Goal: Task Accomplishment & Management: Manage account settings

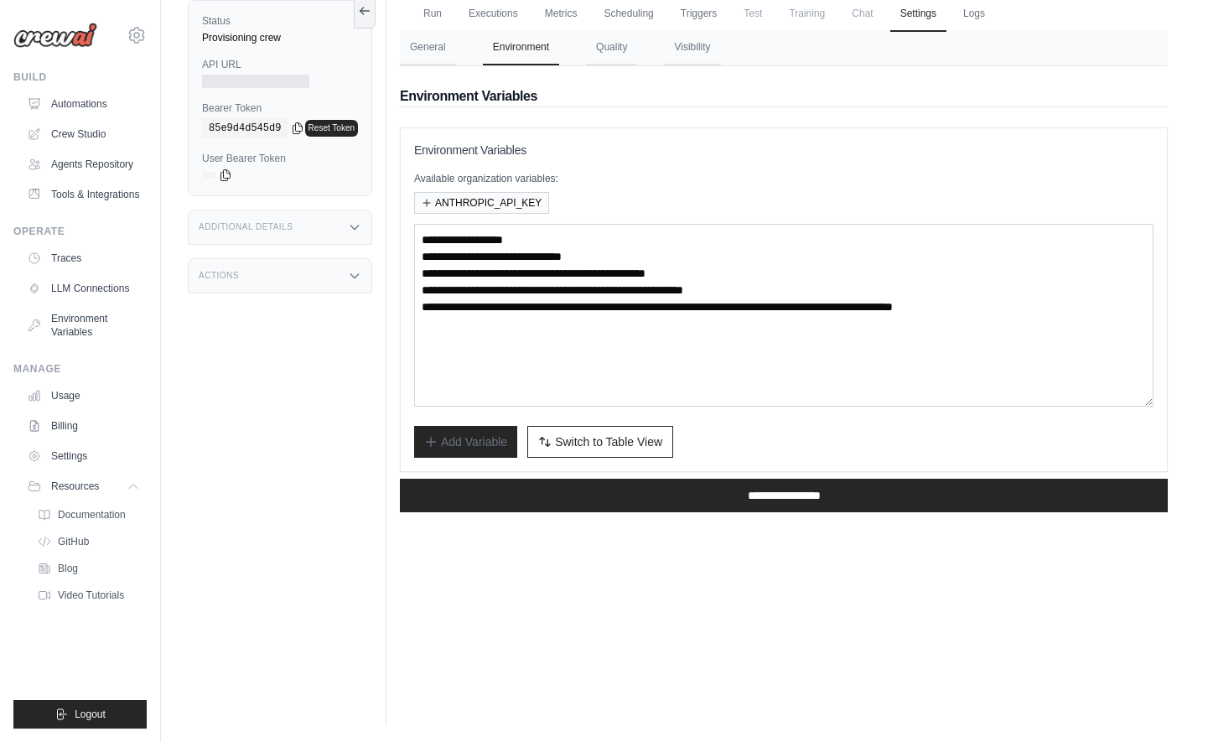
scroll to position [71, 0]
click at [72, 102] on link "Automations" at bounding box center [85, 104] width 127 height 27
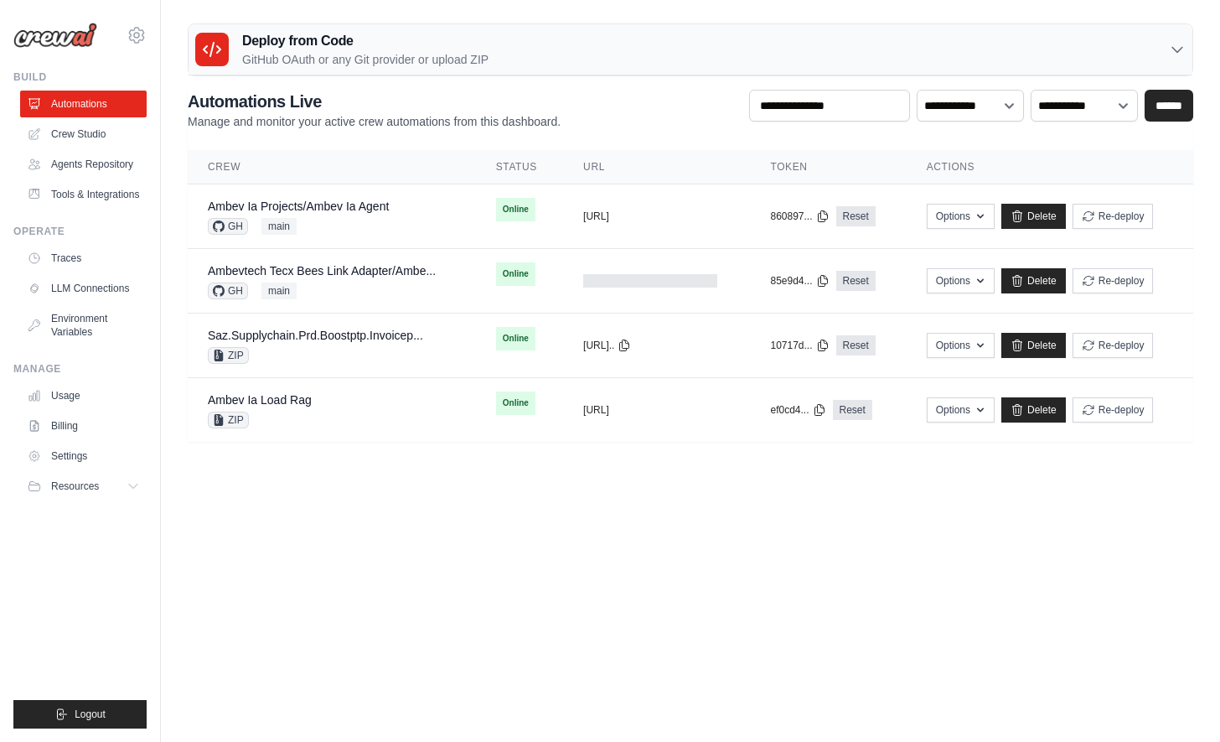
click at [689, 562] on body "guilherme.bresser@ambevtech.com.br Ambev - SAZ Your organization ABI - GenAI Bo…" at bounding box center [610, 371] width 1220 height 742
click at [971, 215] on button "Options" at bounding box center [961, 215] width 68 height 25
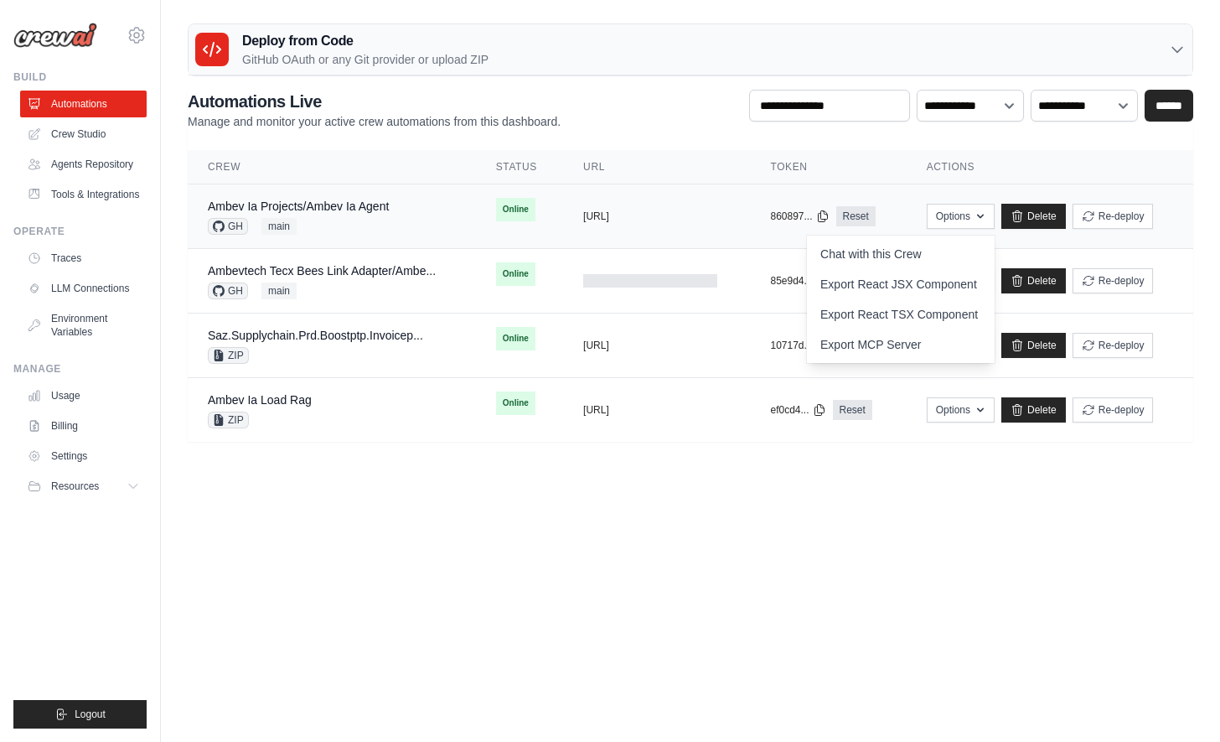
click at [434, 216] on div "Ambev Ia Projects/Ambev Ia Agent GH main" at bounding box center [332, 216] width 248 height 37
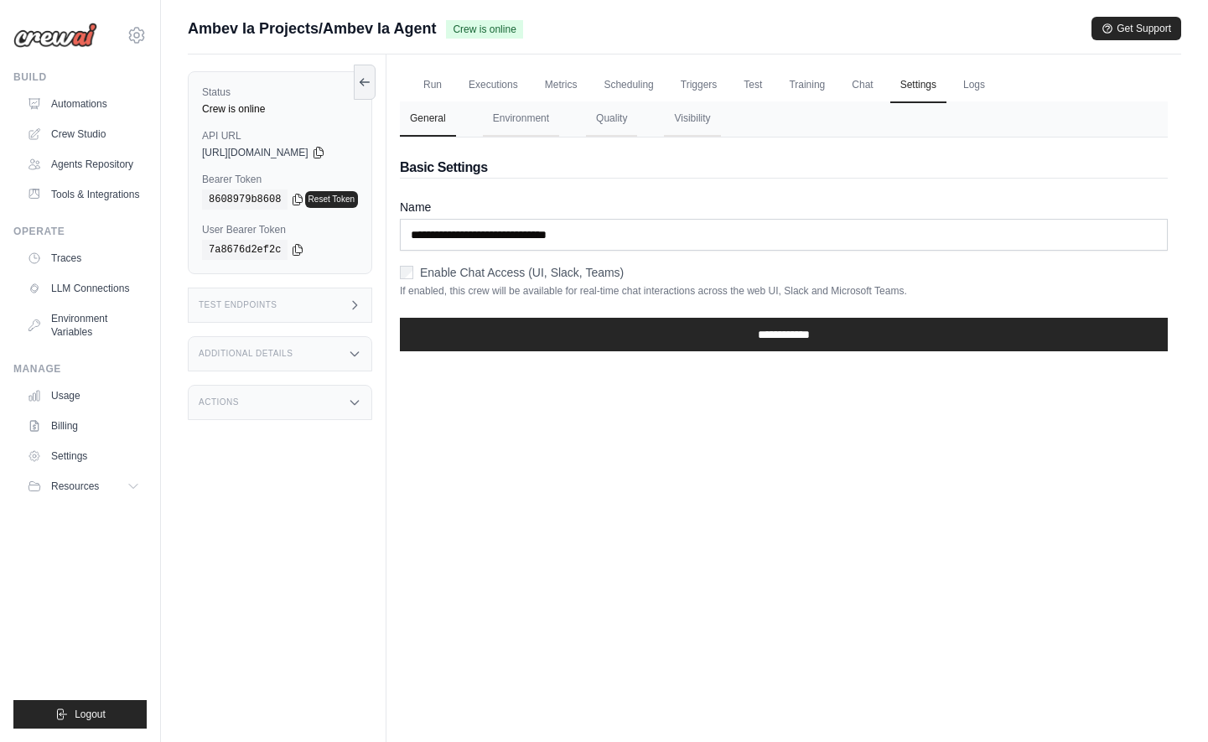
click at [739, 83] on ul "Run Executions Metrics Scheduling Triggers Test Training Chat Settings Logs" at bounding box center [784, 85] width 768 height 34
click at [727, 82] on link "Triggers" at bounding box center [699, 85] width 57 height 35
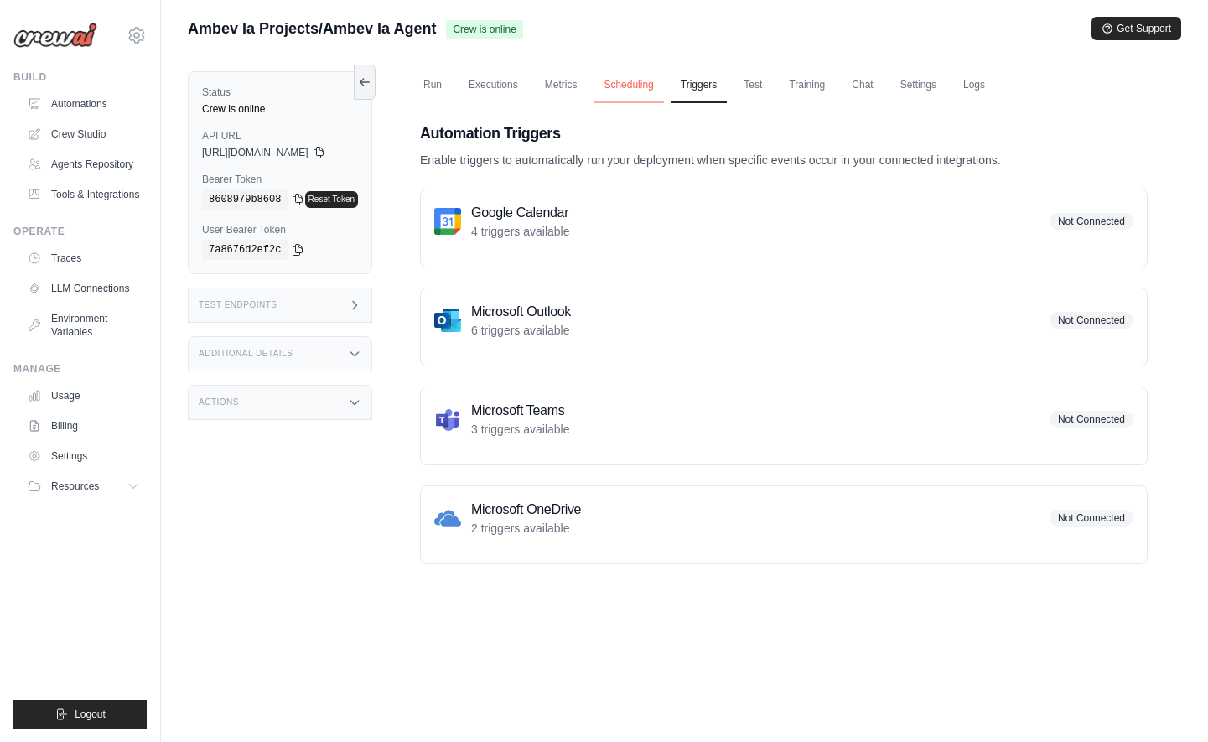
click at [629, 83] on link "Scheduling" at bounding box center [628, 85] width 70 height 35
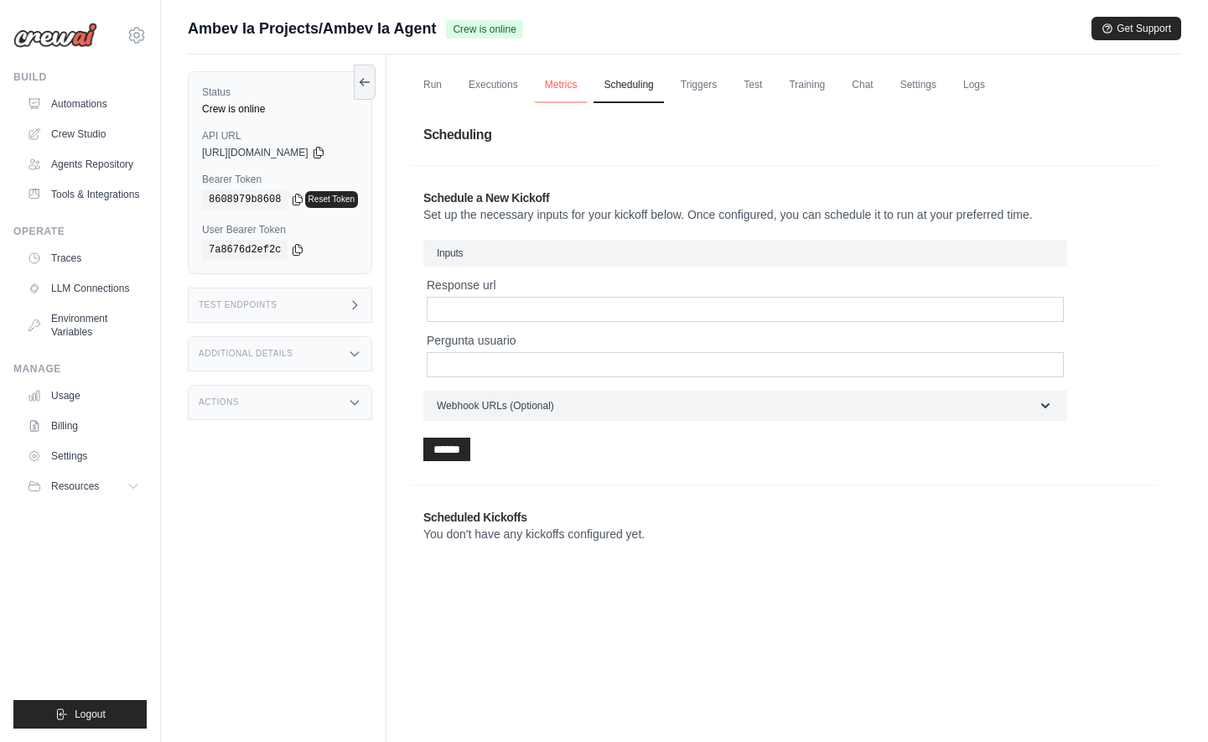
click at [587, 82] on link "Metrics" at bounding box center [561, 85] width 53 height 35
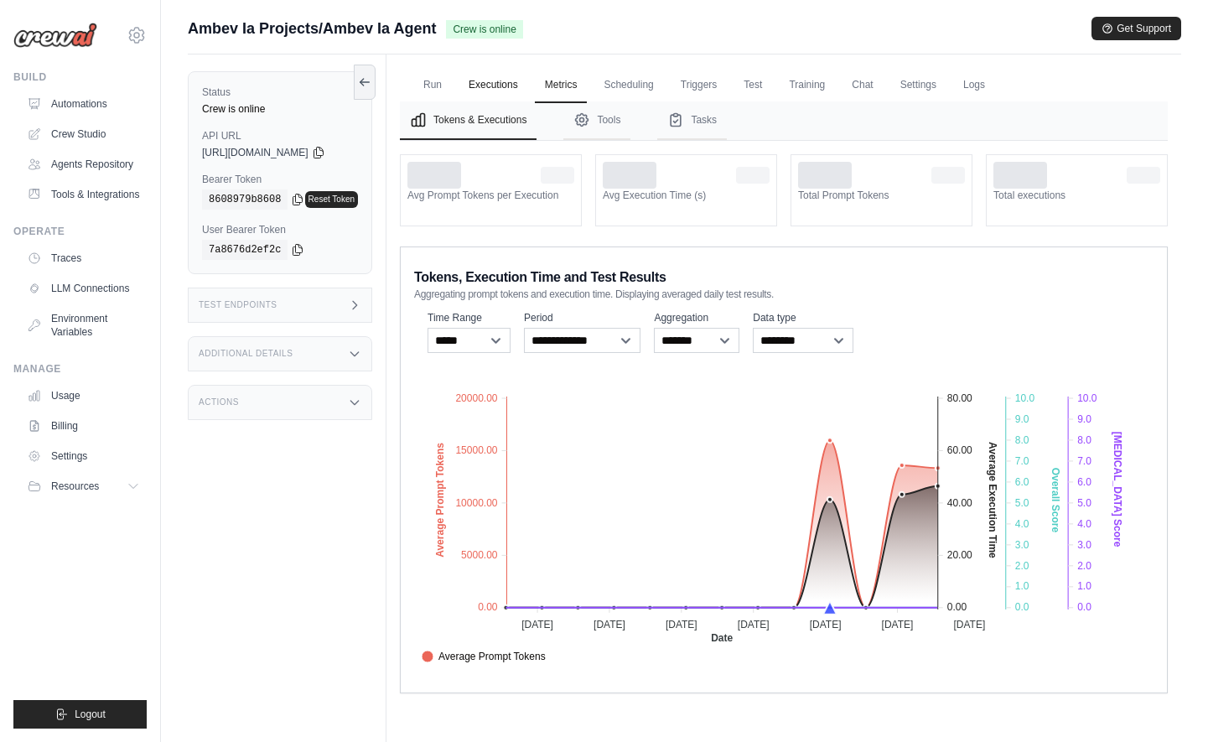
click at [523, 85] on link "Executions" at bounding box center [493, 85] width 70 height 35
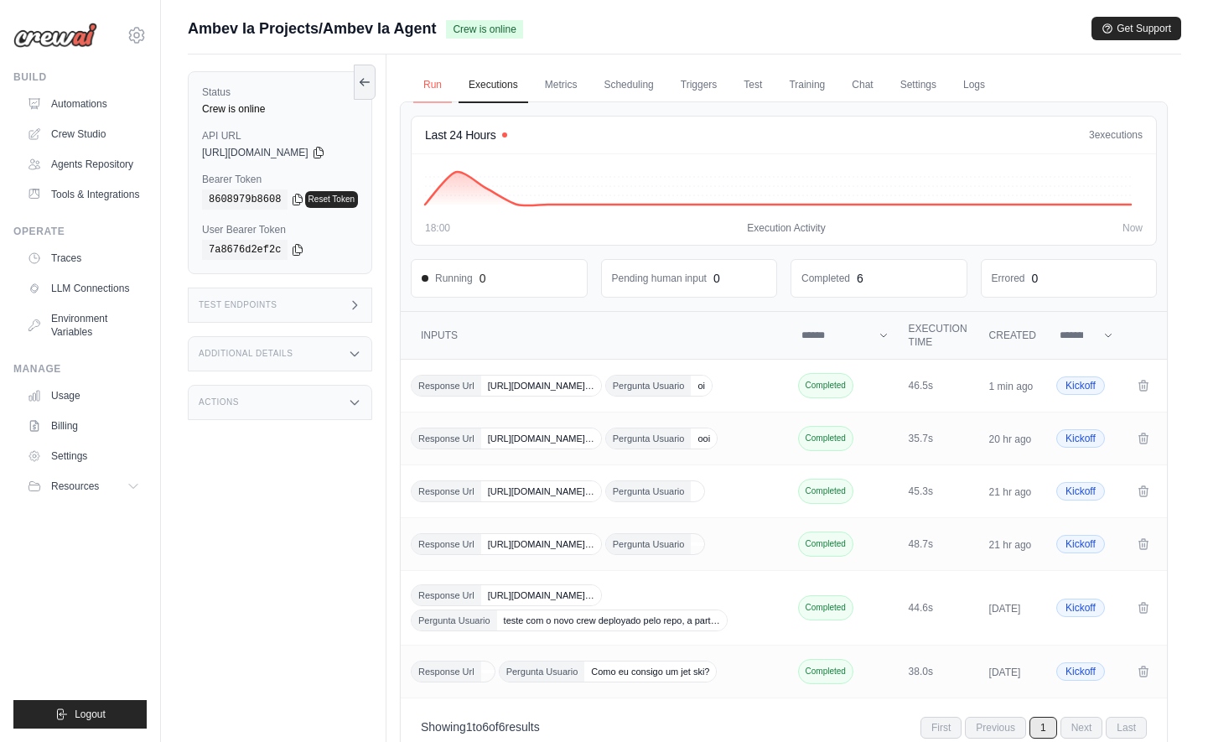
click at [452, 91] on link "Run" at bounding box center [432, 85] width 39 height 35
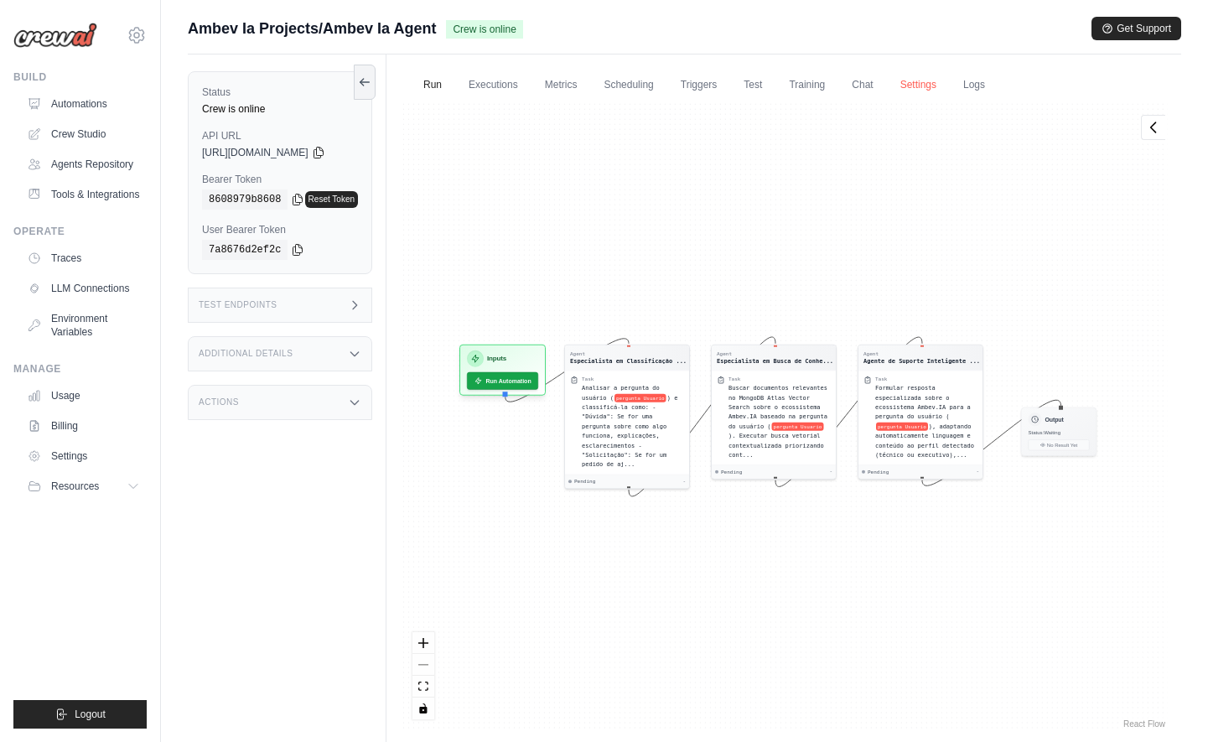
click at [914, 94] on link "Settings" at bounding box center [918, 85] width 56 height 35
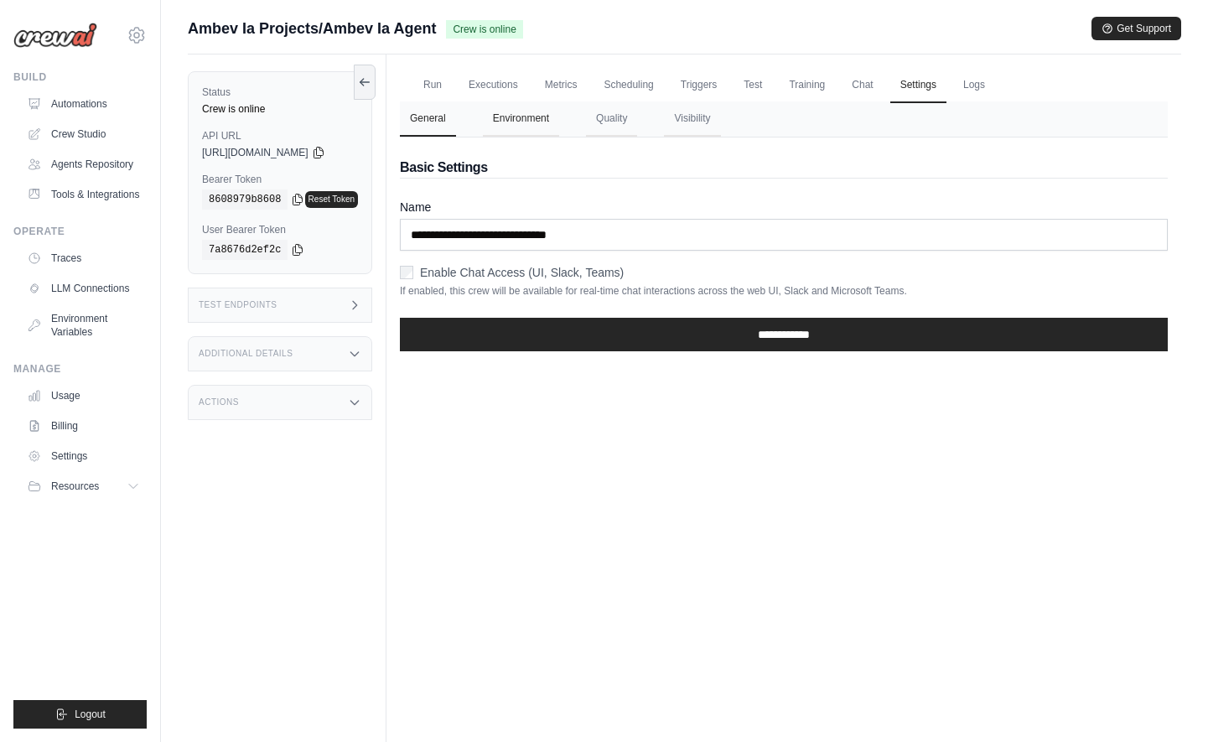
click at [521, 127] on button "Environment" at bounding box center [521, 118] width 76 height 35
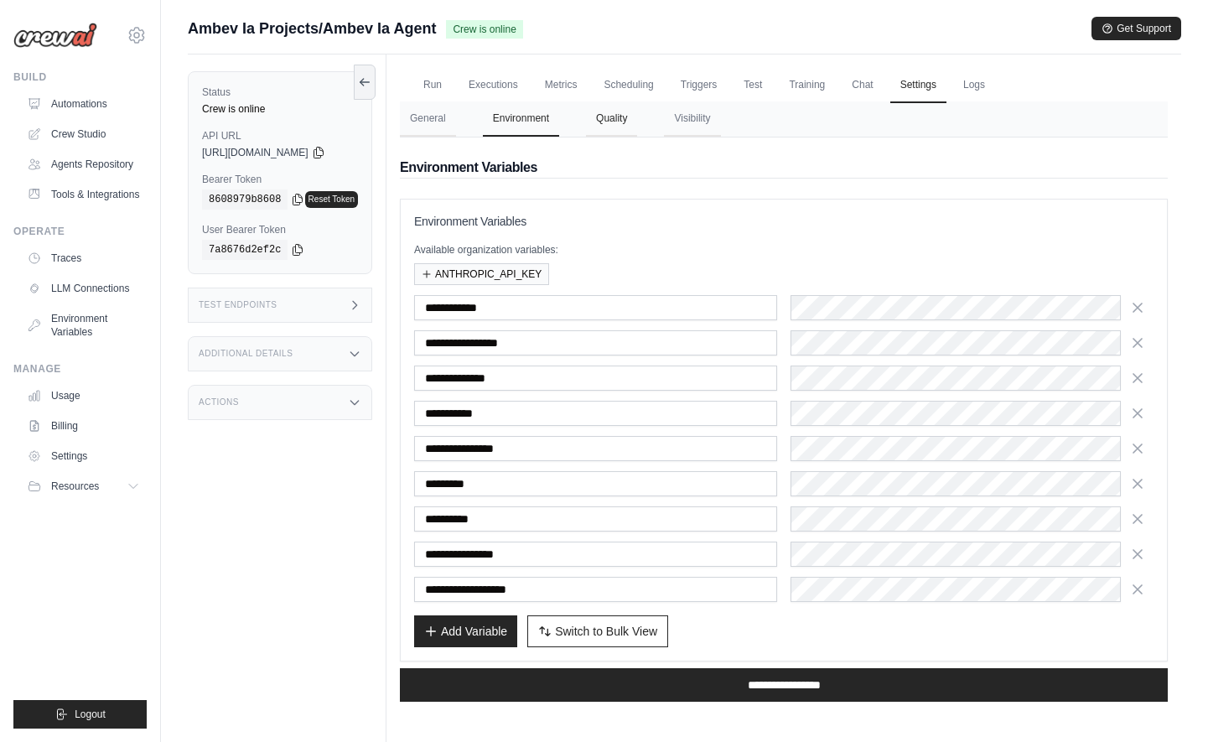
click at [629, 122] on button "Quality" at bounding box center [611, 118] width 51 height 35
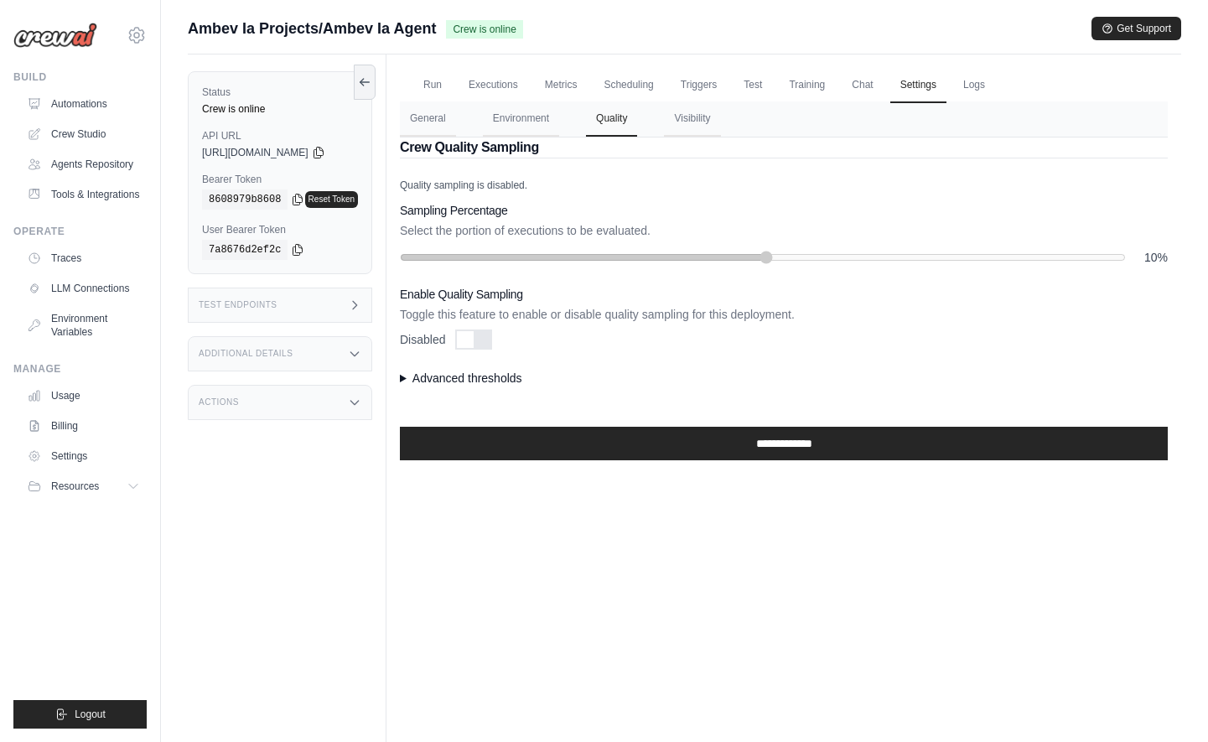
click at [434, 382] on summary "Advanced thresholds" at bounding box center [784, 378] width 768 height 17
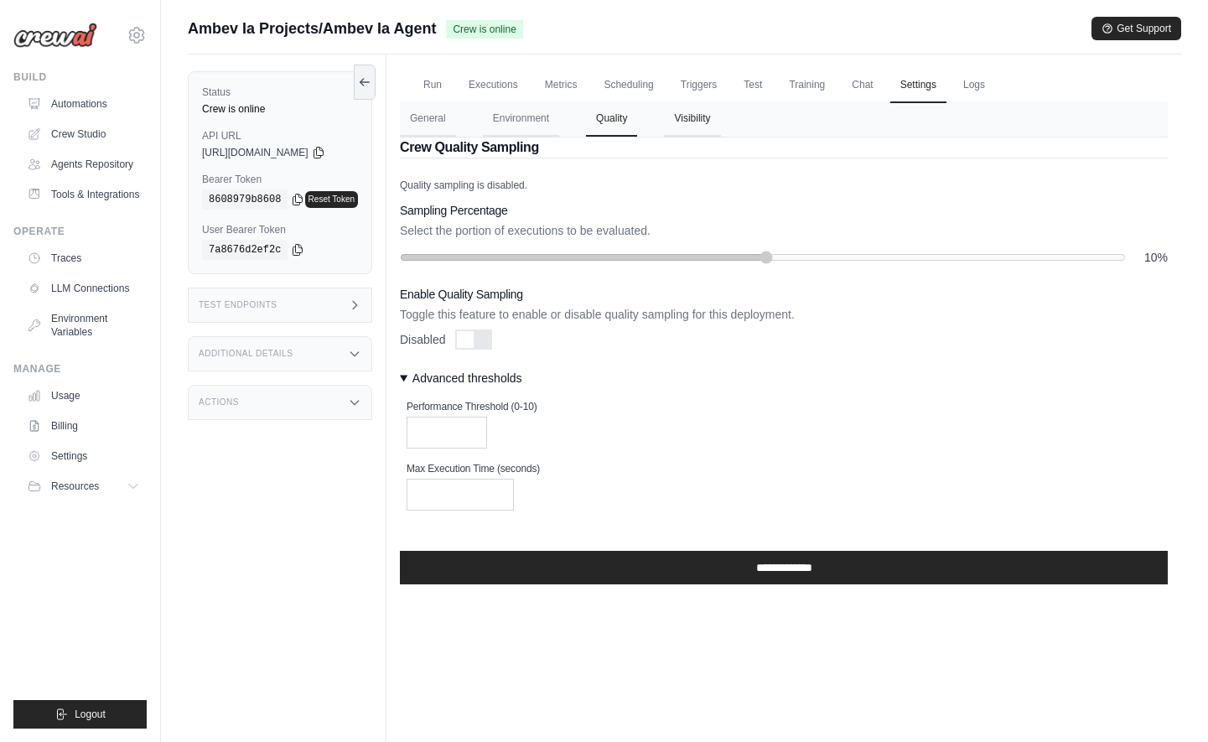
click at [713, 129] on button "Visibility" at bounding box center [692, 118] width 56 height 35
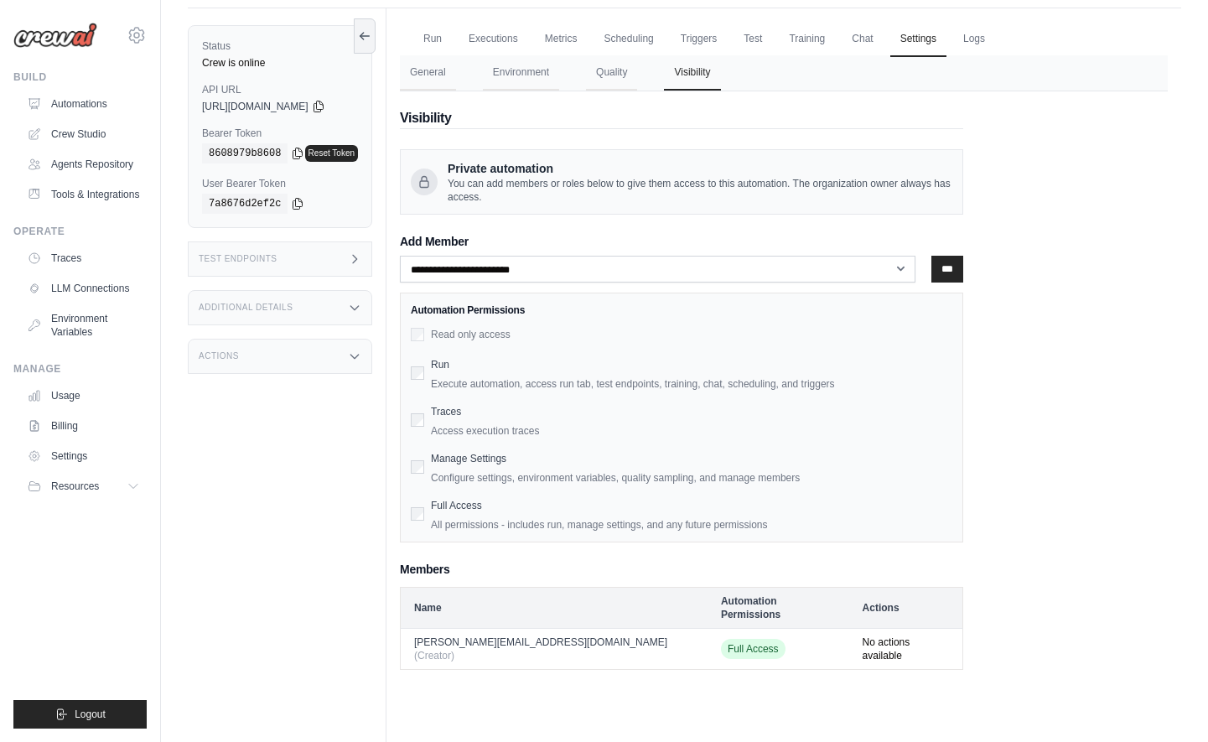
scroll to position [71, 0]
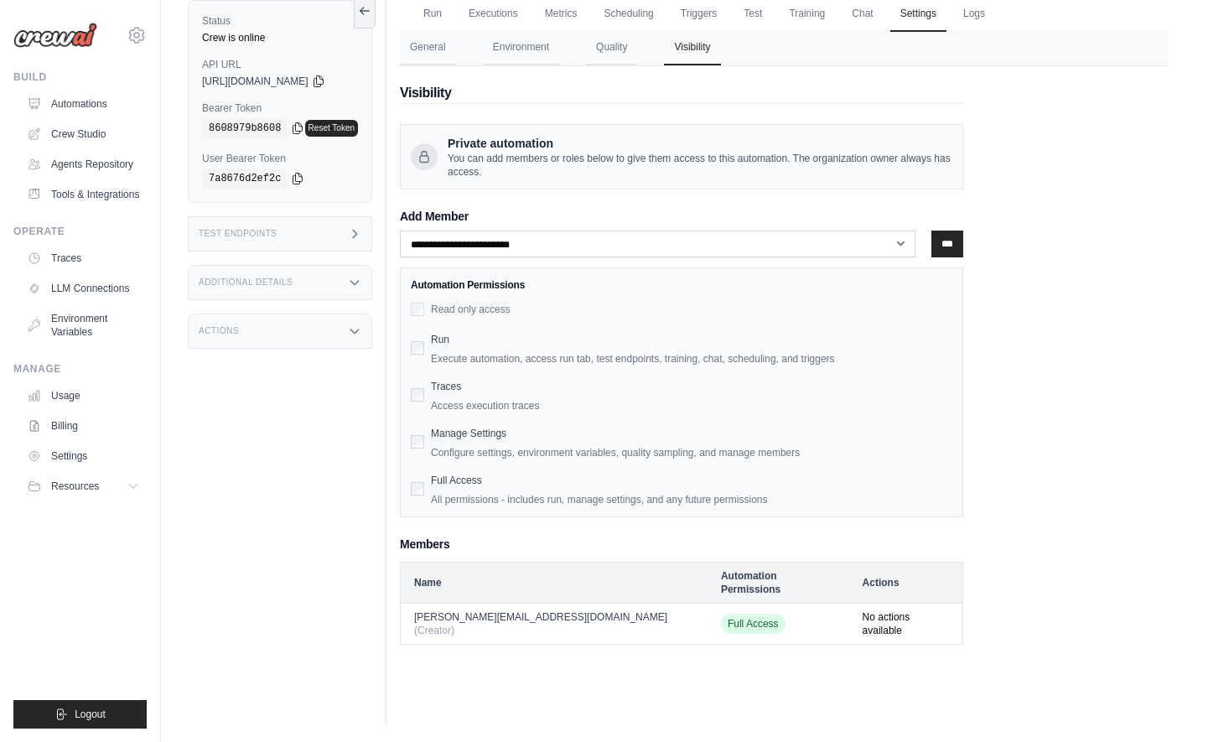
click at [339, 329] on div "Actions" at bounding box center [280, 330] width 184 height 35
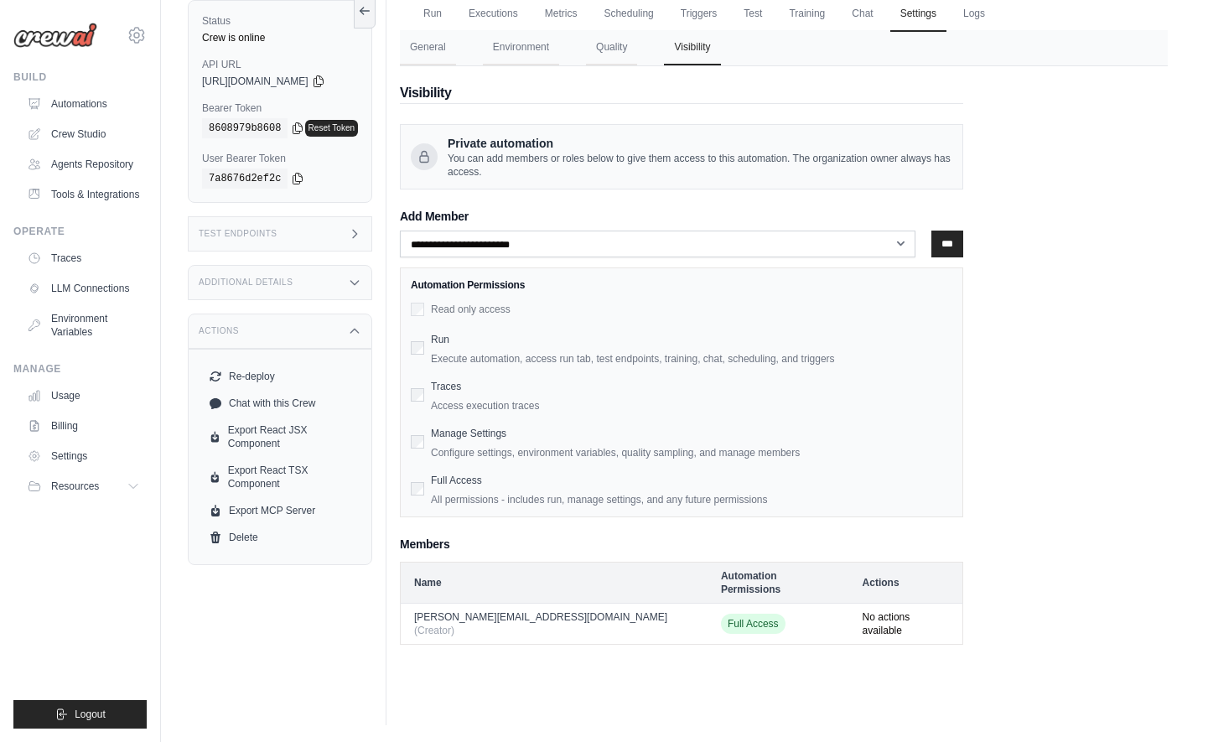
scroll to position [0, 0]
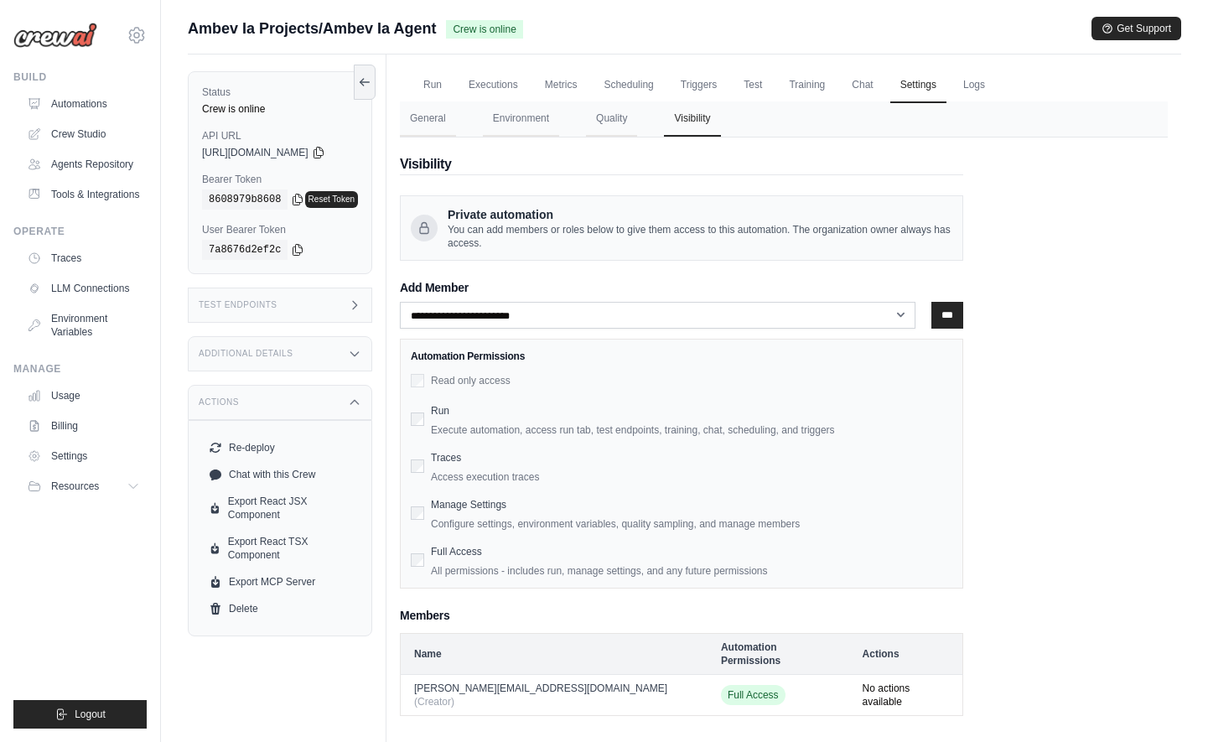
drag, startPoint x: 350, startPoint y: 28, endPoint x: 230, endPoint y: 23, distance: 120.0
click at [230, 23] on span "Ambev Ia Projects/Ambev Ia Agent" at bounding box center [312, 28] width 248 height 23
click at [202, 24] on span "Ambev Ia Projects/Ambev Ia Agent" at bounding box center [312, 28] width 248 height 23
click at [243, 30] on span "Ambev Ia Projects/Ambev Ia Agent" at bounding box center [312, 28] width 248 height 23
click at [1049, 204] on div "**********" at bounding box center [784, 426] width 768 height 578
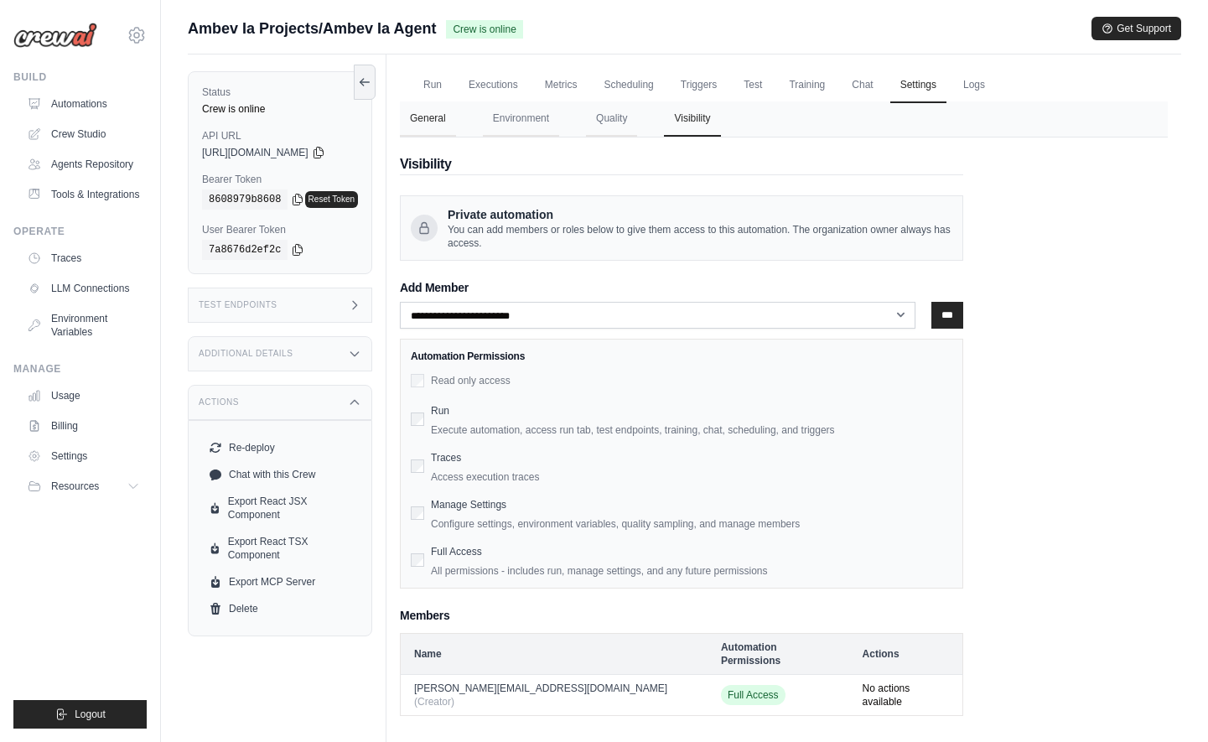
click at [452, 112] on button "General" at bounding box center [428, 118] width 56 height 35
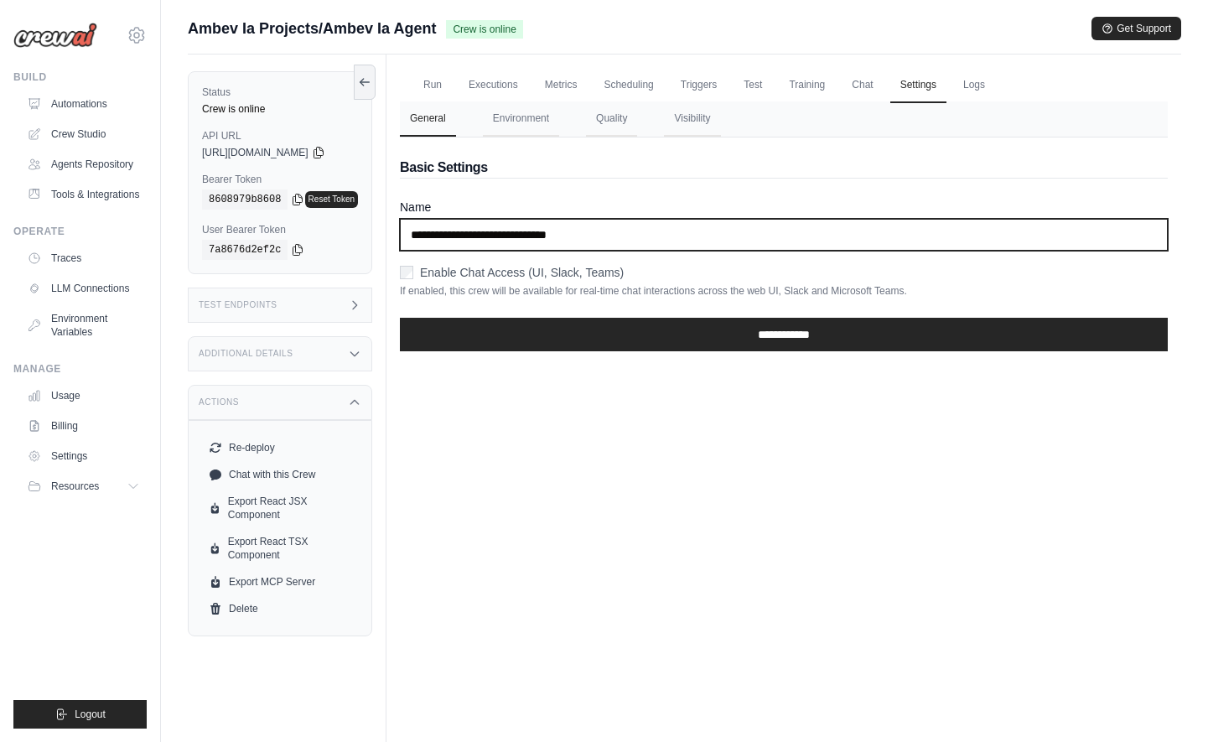
drag, startPoint x: 523, startPoint y: 233, endPoint x: 386, endPoint y: 218, distance: 137.4
click at [400, 219] on input "**********" at bounding box center [784, 235] width 768 height 32
click at [551, 225] on input "**********" at bounding box center [784, 235] width 768 height 32
drag, startPoint x: 530, startPoint y: 230, endPoint x: 646, endPoint y: 236, distance: 116.6
click at [646, 236] on input "**********" at bounding box center [784, 235] width 768 height 32
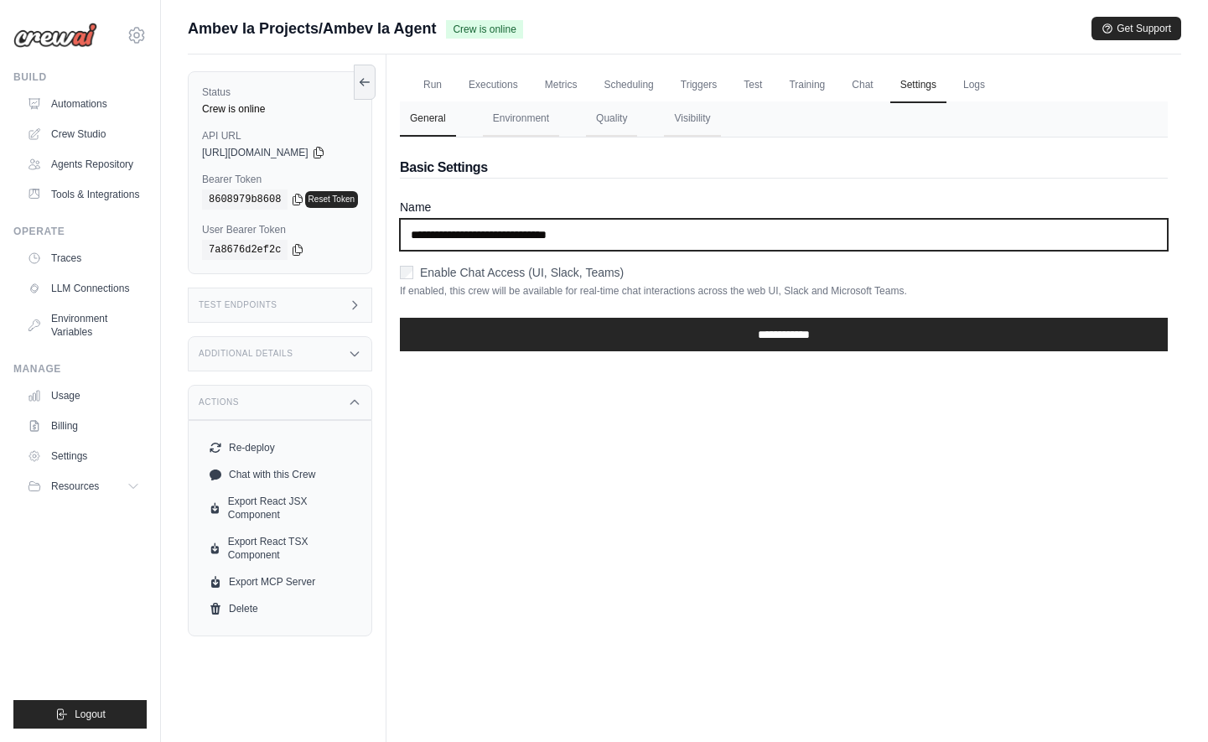
click at [646, 236] on input "**********" at bounding box center [784, 235] width 768 height 32
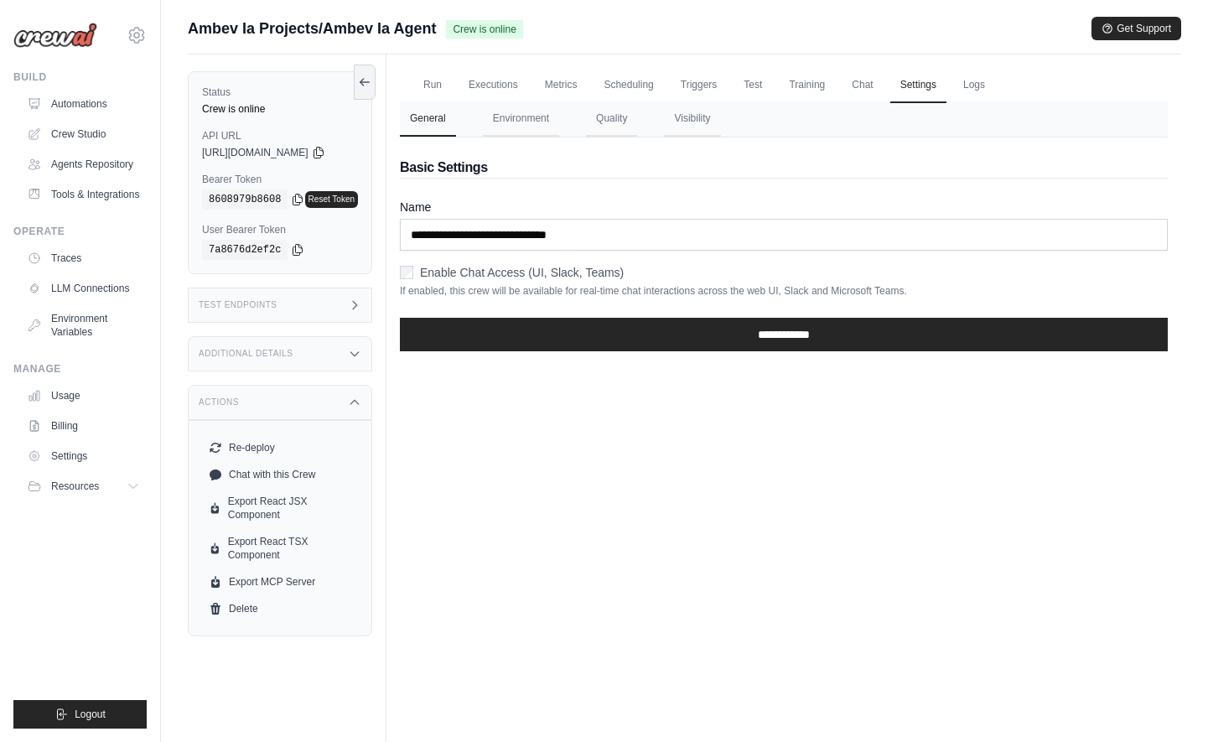
click at [668, 189] on div "**********" at bounding box center [784, 250] width 768 height 227
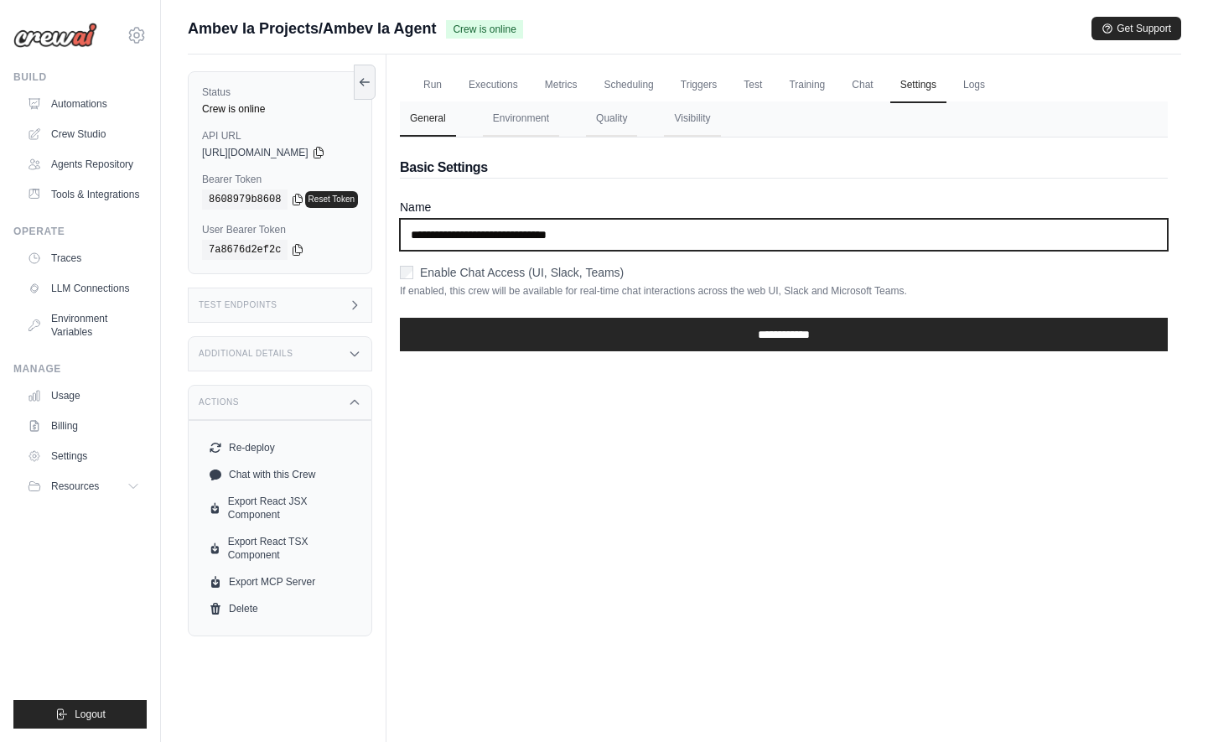
click at [628, 239] on input "**********" at bounding box center [784, 235] width 768 height 32
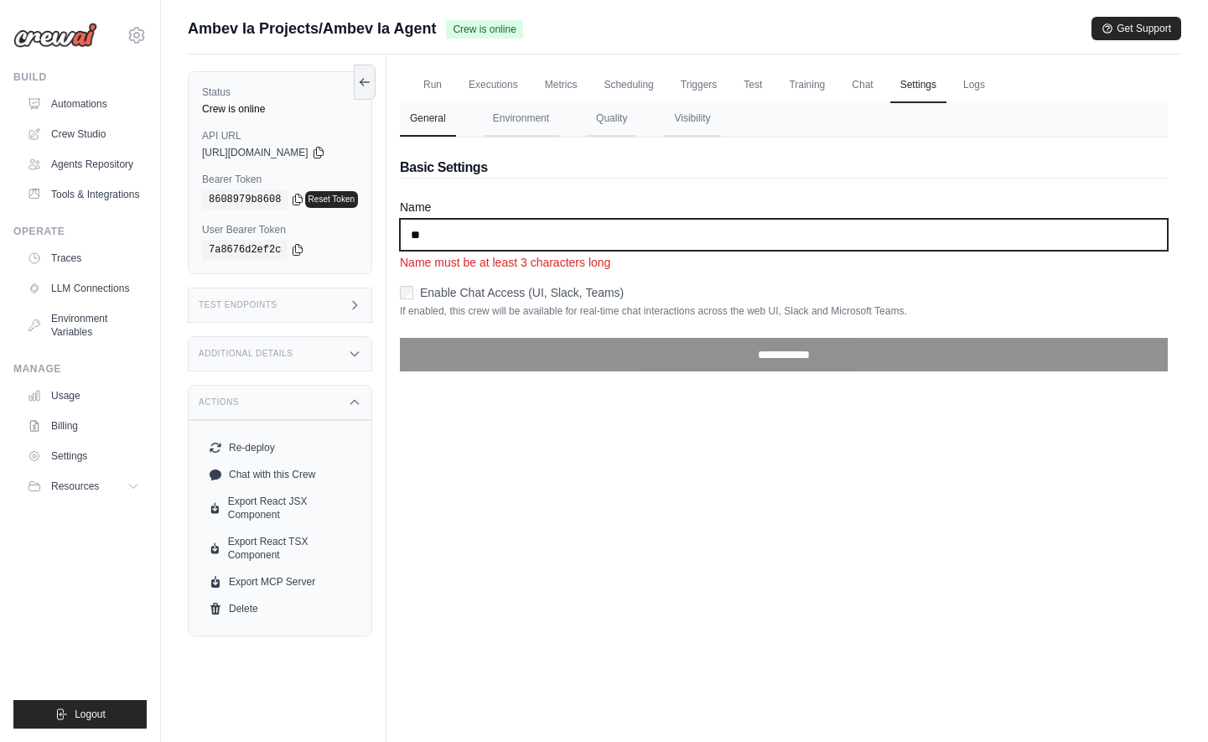
type input "*"
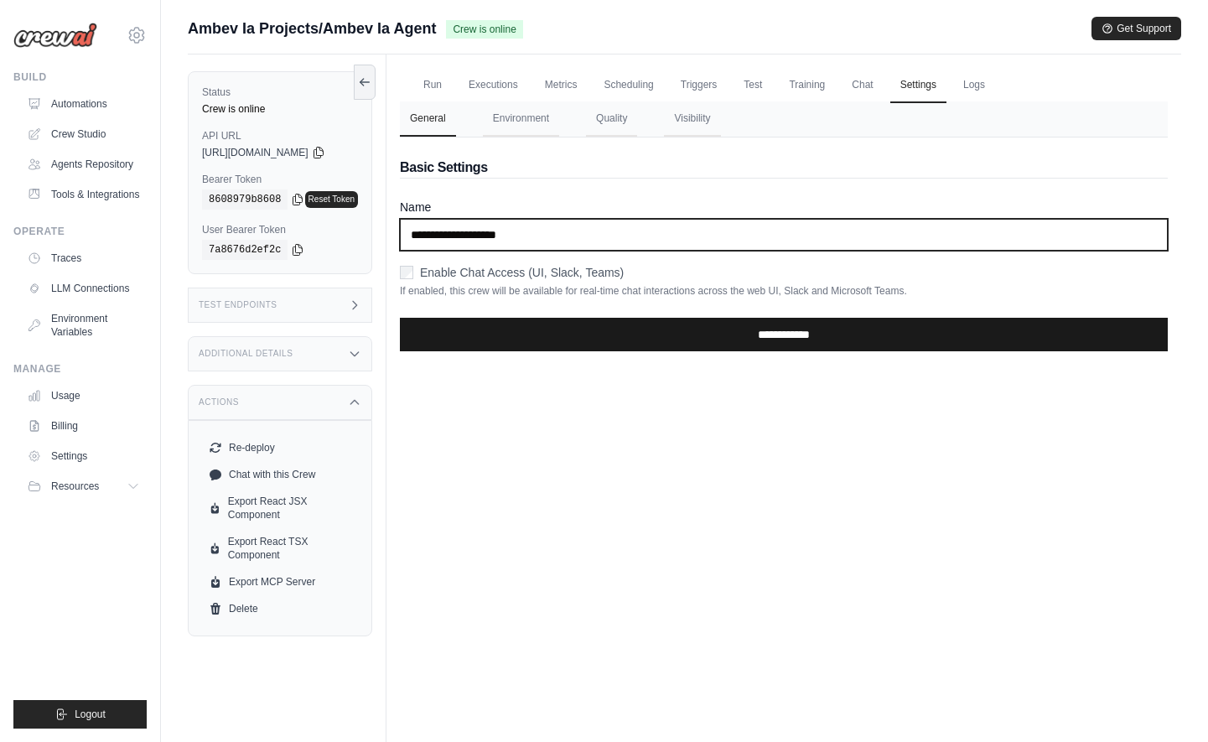
type input "**********"
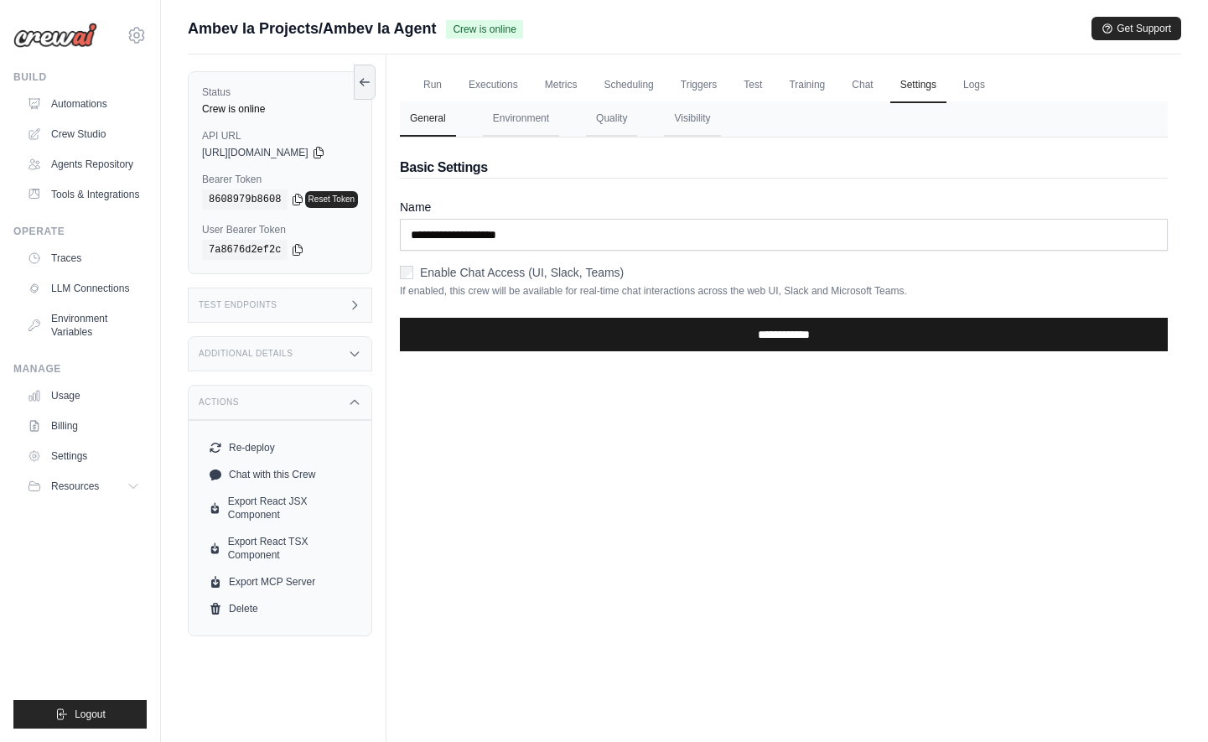
click at [869, 331] on input "**********" at bounding box center [784, 335] width 768 height 34
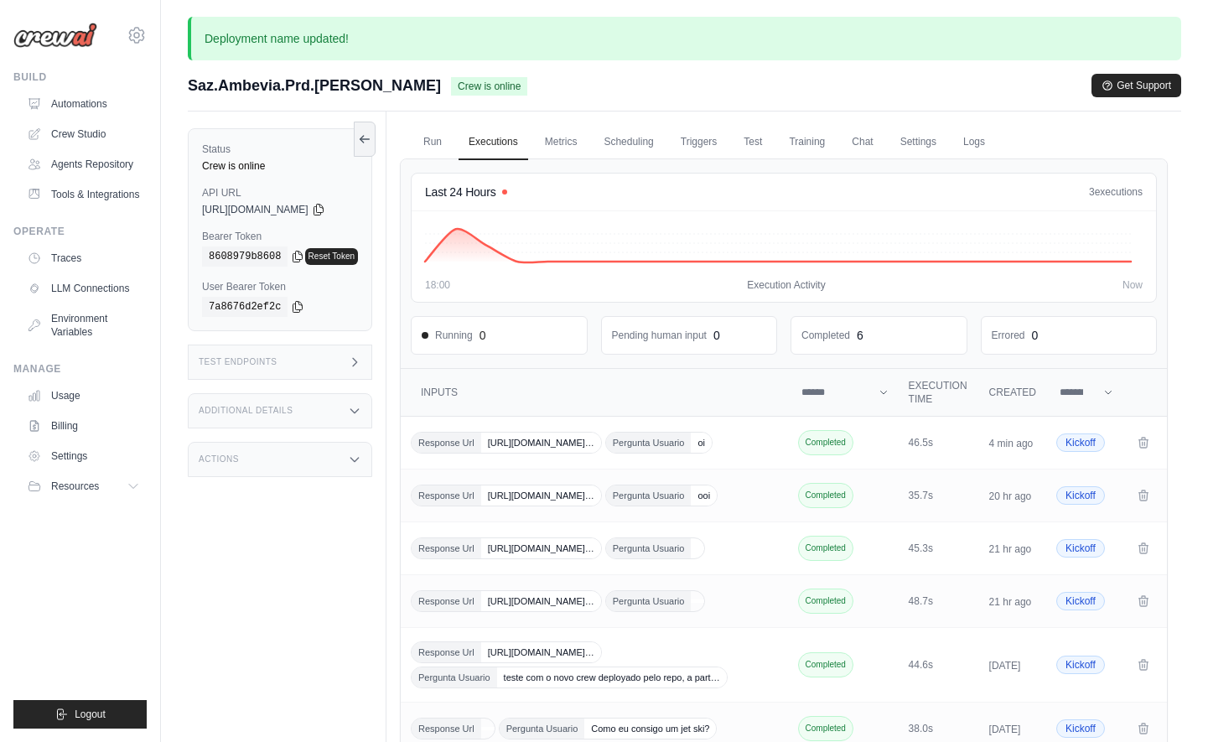
click at [268, 460] on div "Actions" at bounding box center [280, 459] width 184 height 35
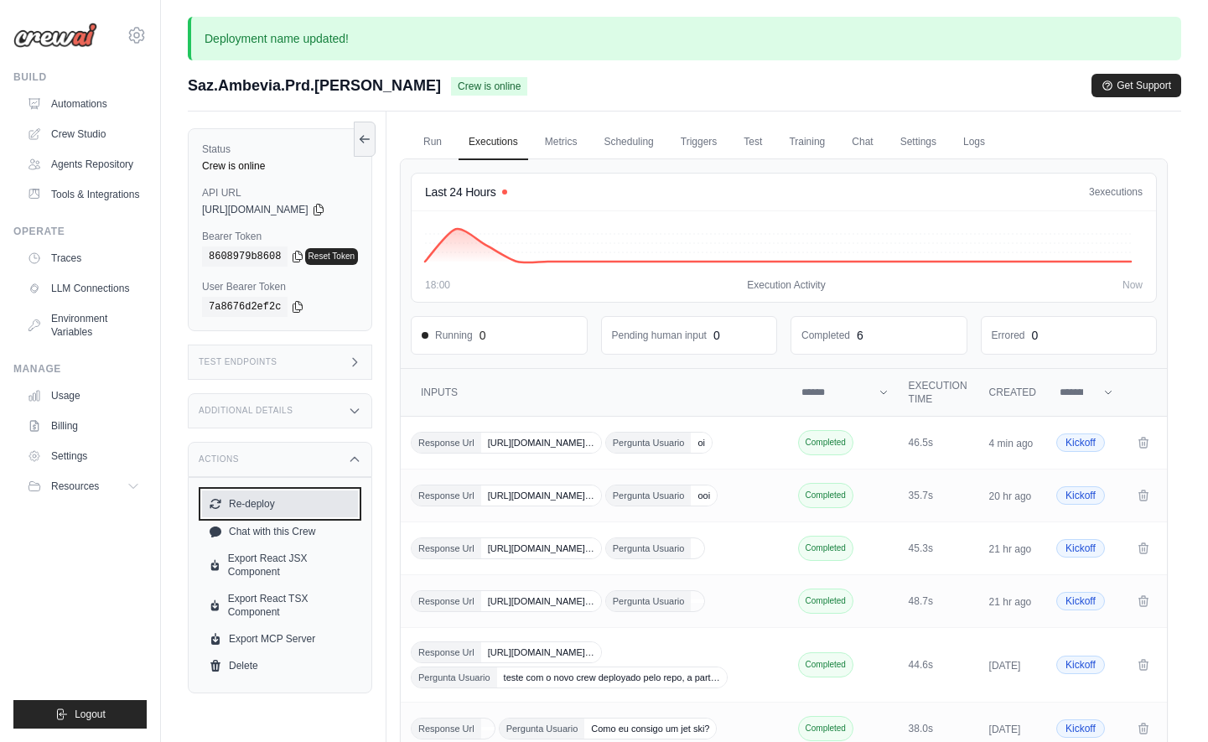
click at [253, 507] on button "Re-deploy" at bounding box center [280, 503] width 156 height 27
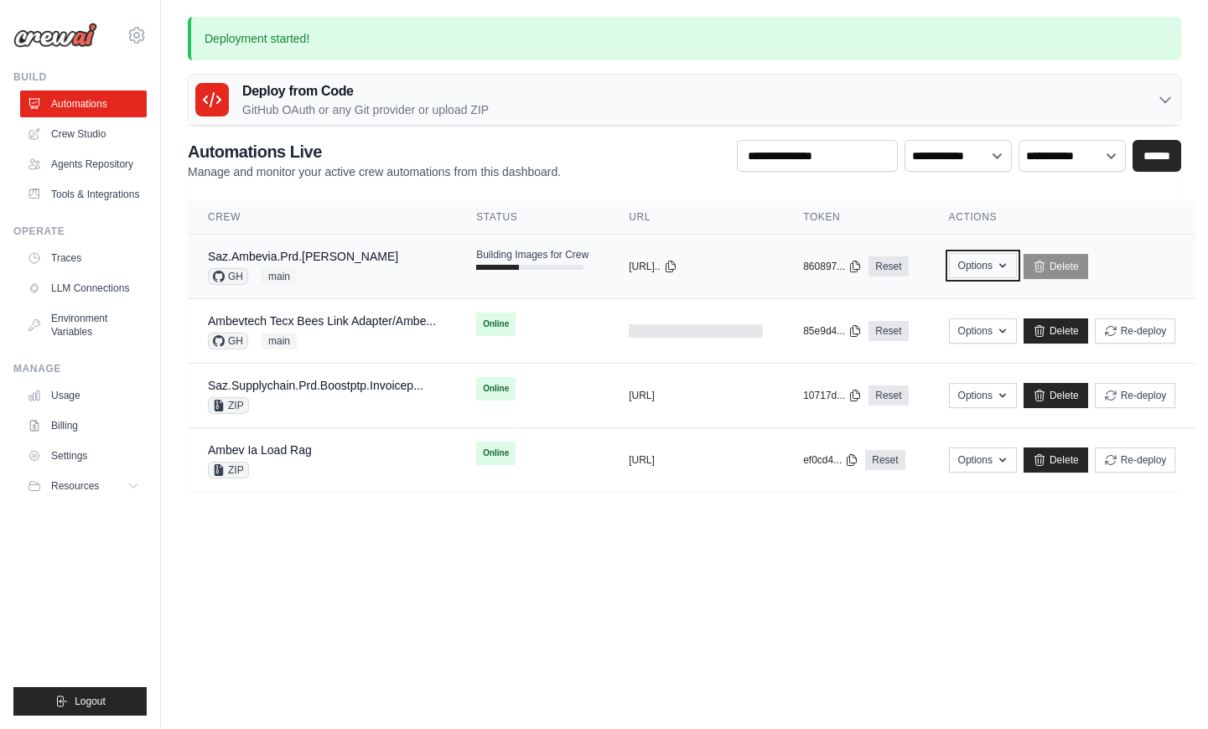
click at [1017, 258] on button "Options" at bounding box center [983, 265] width 68 height 25
click at [823, 255] on td "copied 860897... Reset" at bounding box center [855, 267] width 145 height 65
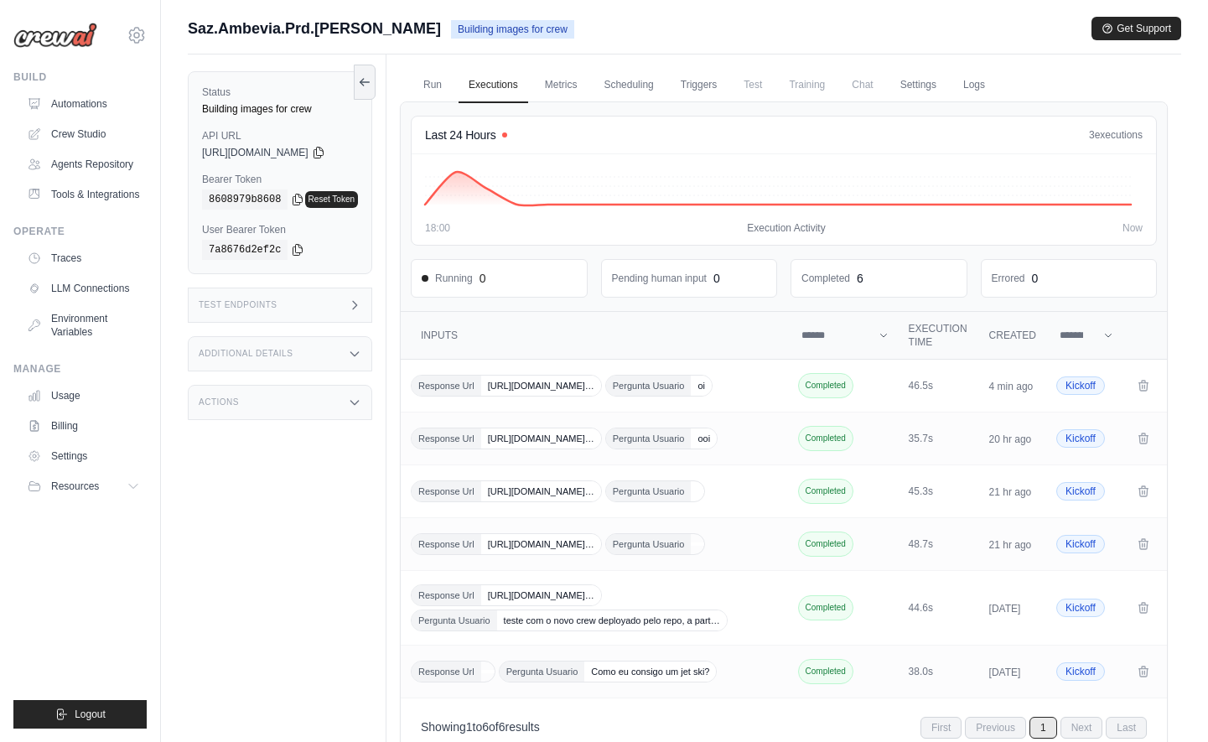
click at [341, 399] on div "Actions" at bounding box center [280, 402] width 184 height 35
click at [299, 362] on div "Additional Details" at bounding box center [280, 353] width 184 height 35
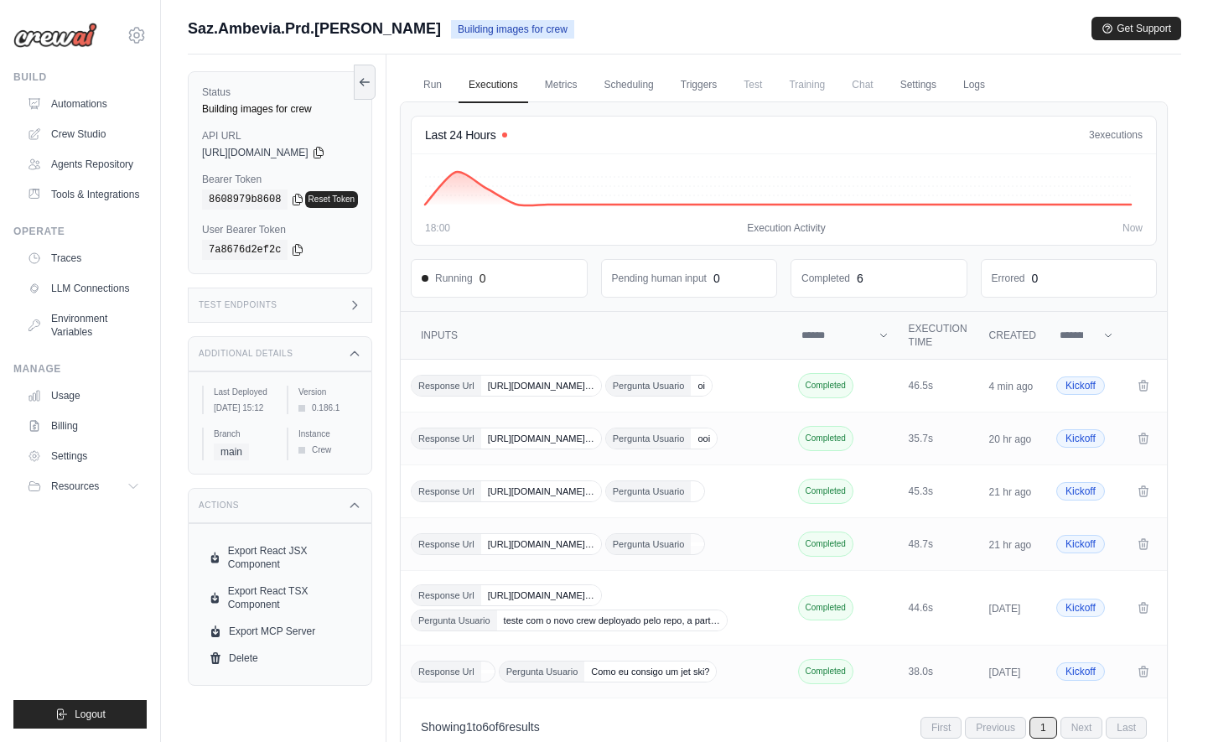
click at [341, 302] on div "Test Endpoints" at bounding box center [280, 304] width 184 height 35
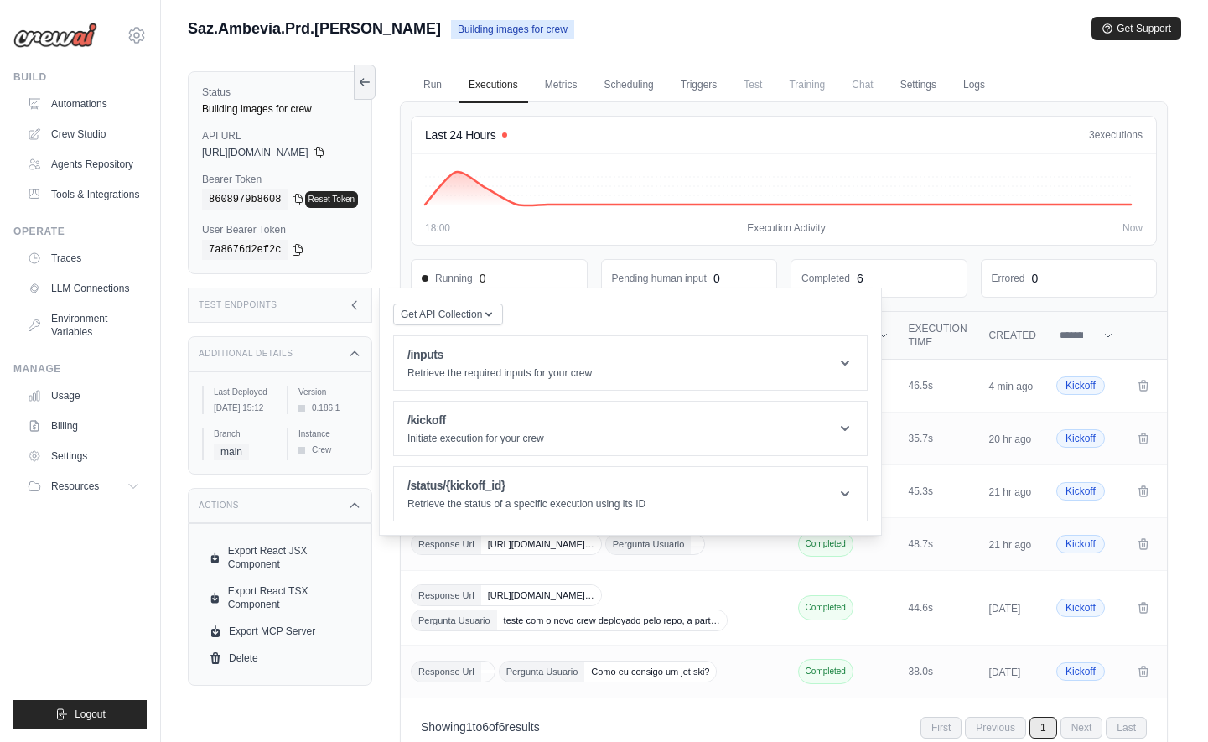
click at [294, 312] on div "Test Endpoints" at bounding box center [280, 304] width 184 height 35
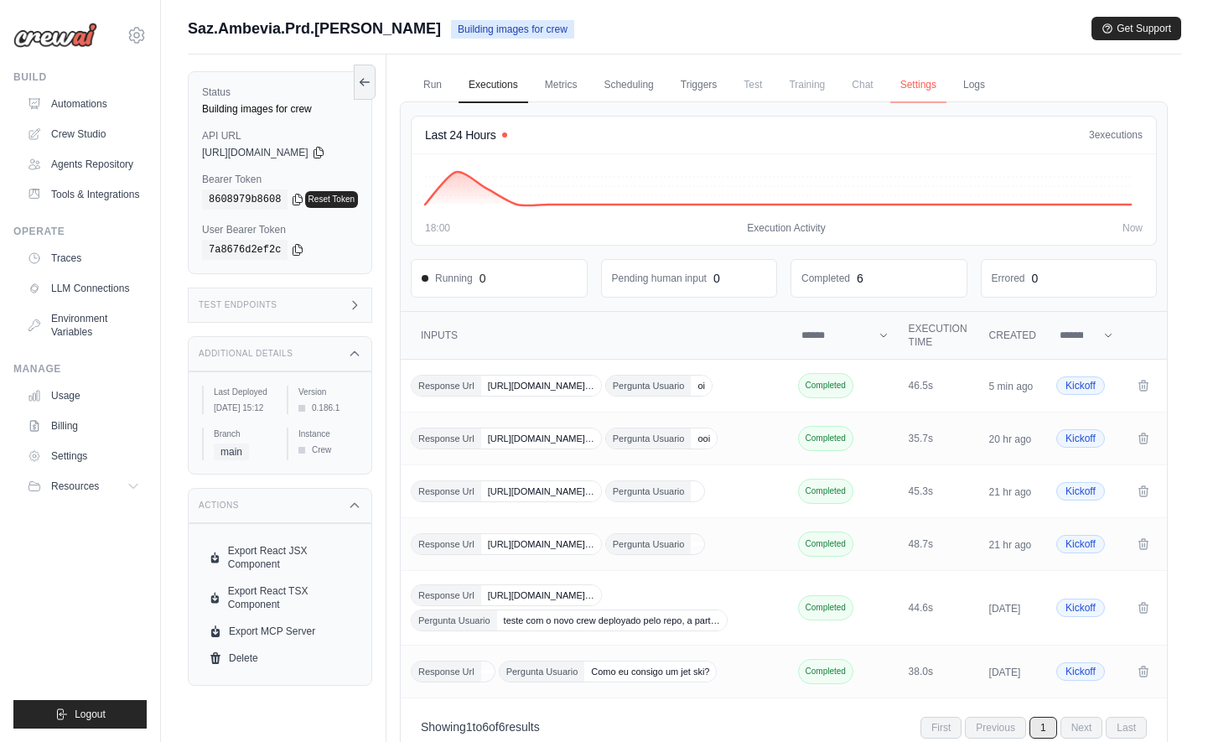
click at [918, 86] on link "Settings" at bounding box center [918, 85] width 56 height 35
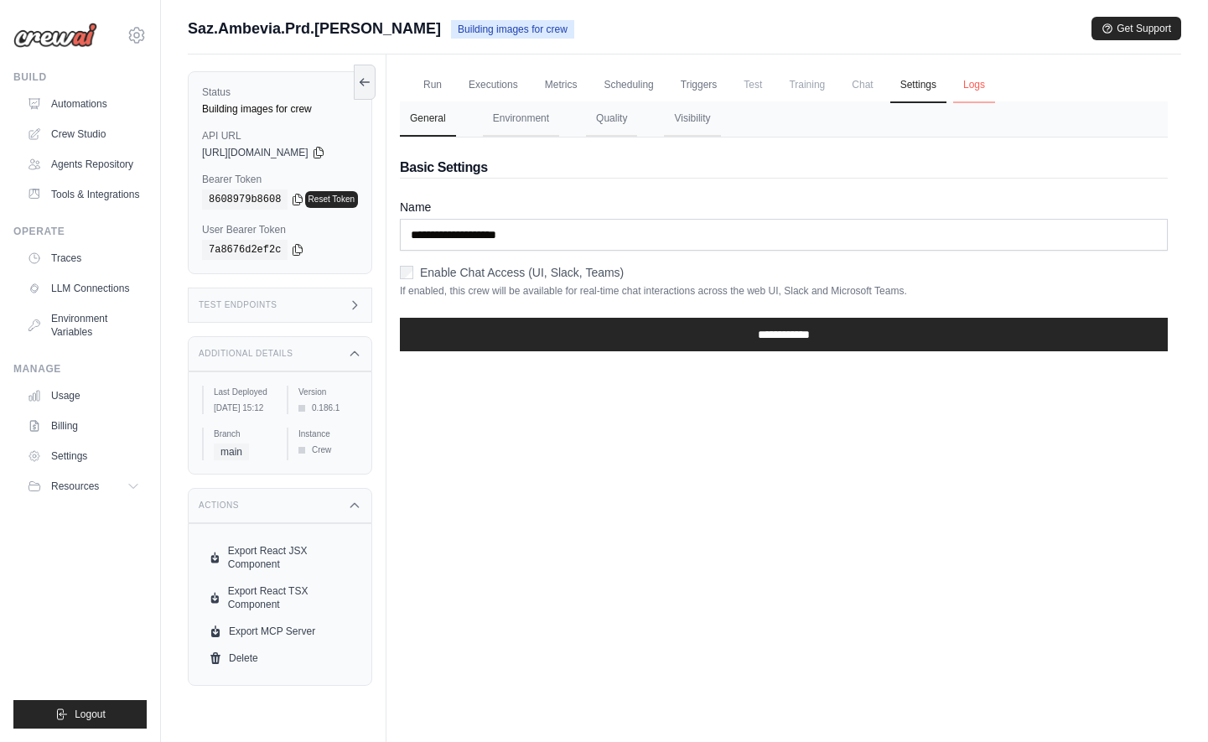
click at [988, 81] on link "Logs" at bounding box center [974, 85] width 42 height 35
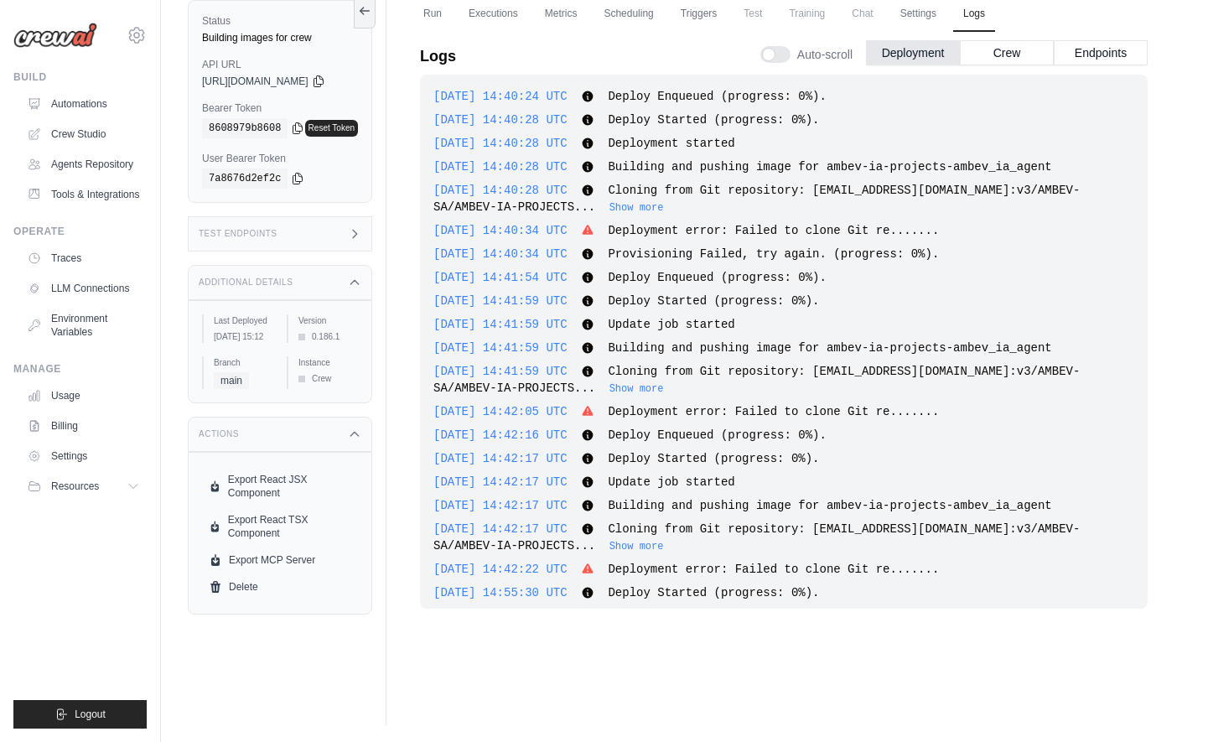
scroll to position [1605, 0]
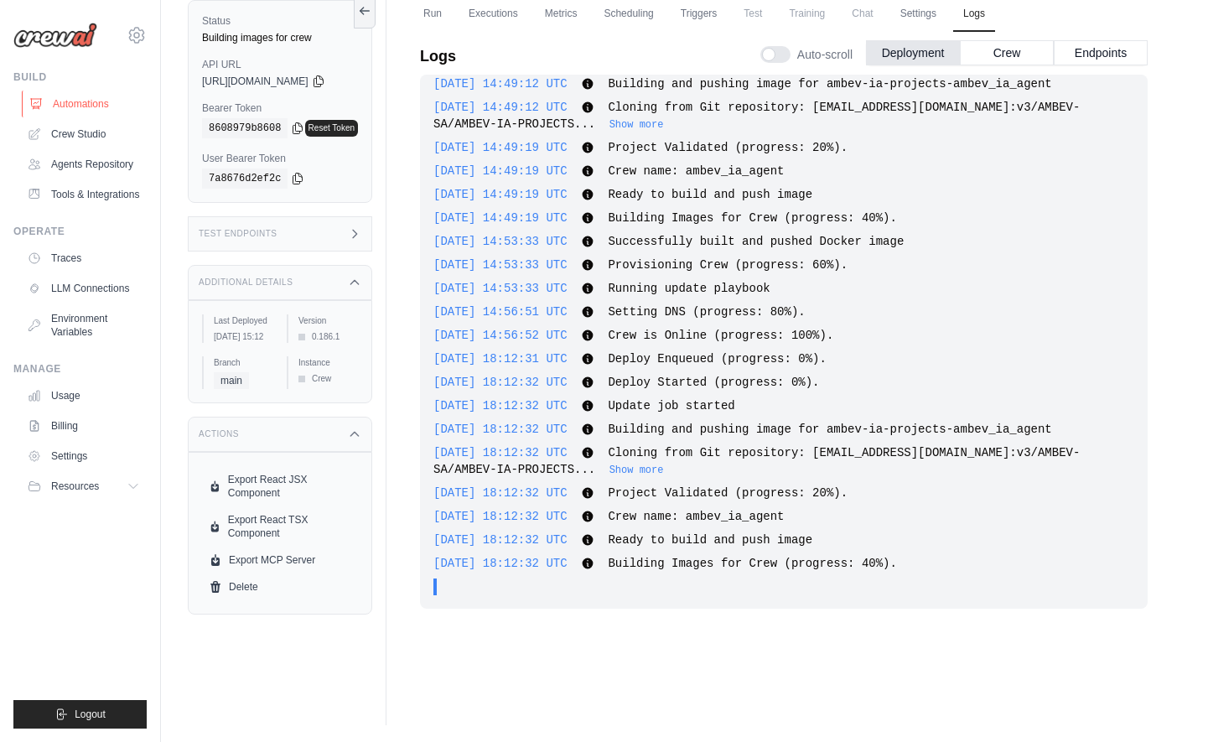
click at [77, 106] on link "Automations" at bounding box center [85, 104] width 127 height 27
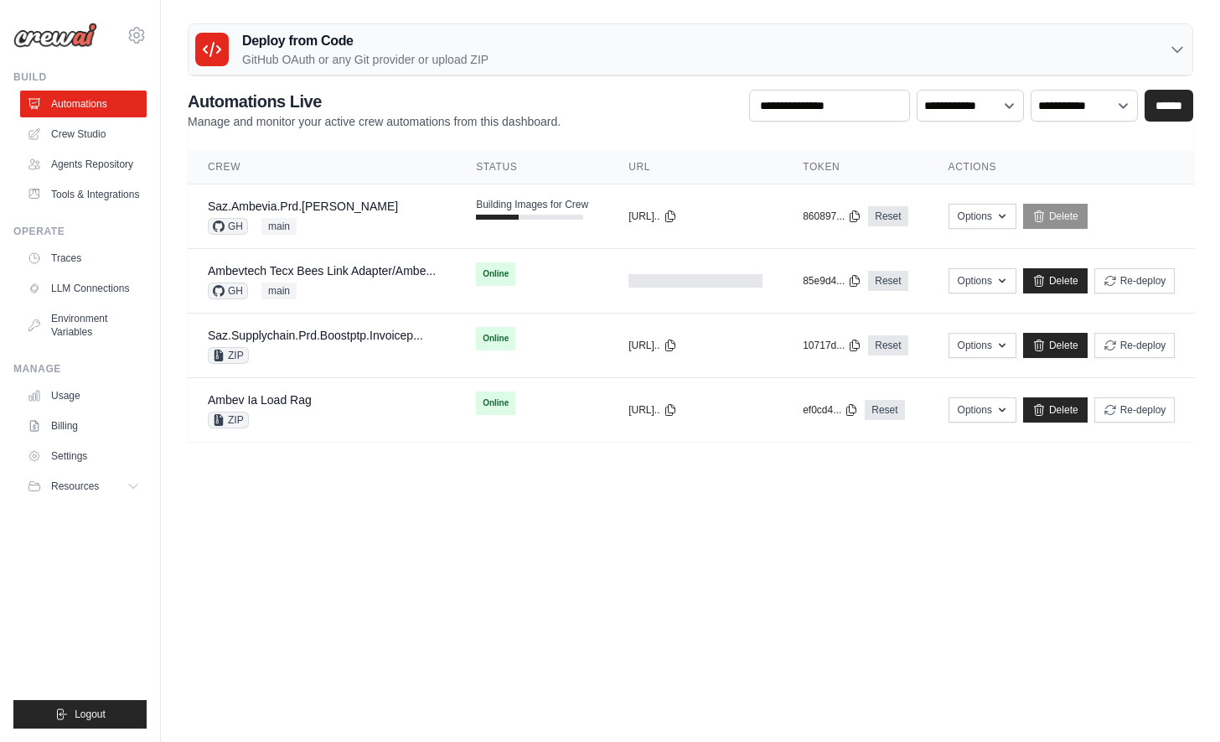
click at [108, 104] on link "Automations" at bounding box center [83, 104] width 127 height 27
click at [411, 286] on div "GH main" at bounding box center [322, 290] width 228 height 17
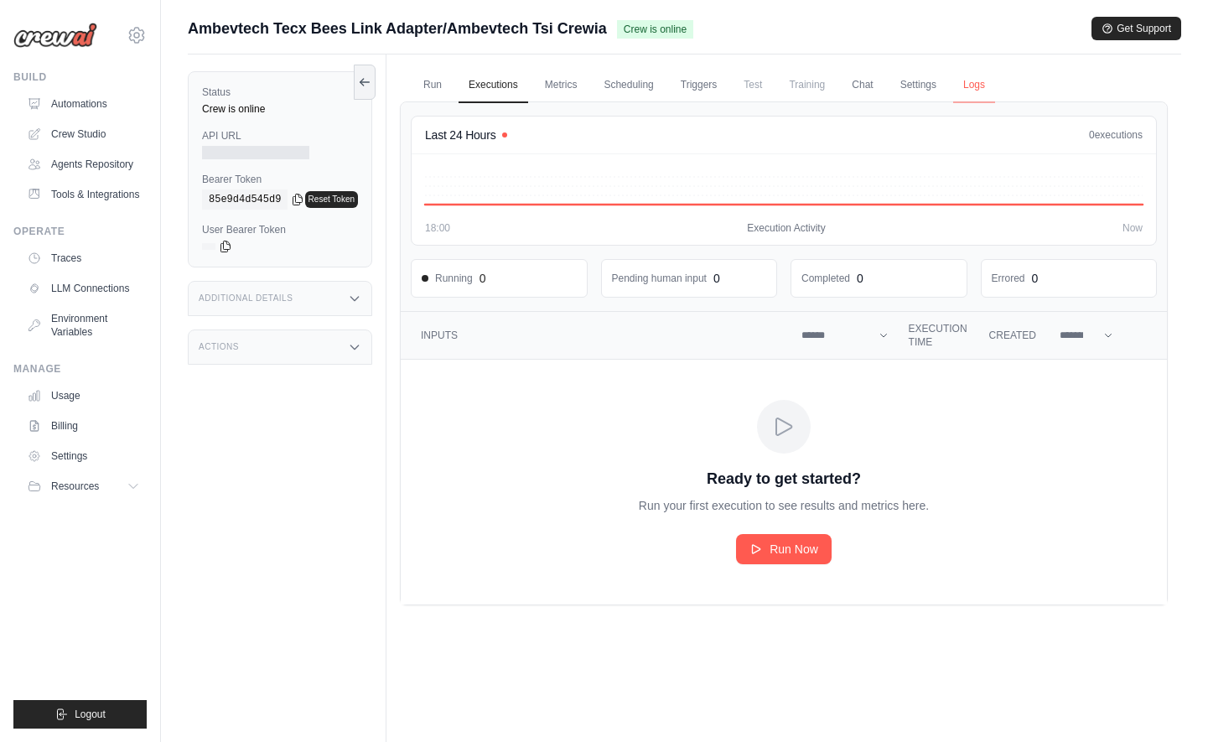
click at [986, 81] on link "Logs" at bounding box center [974, 85] width 42 height 35
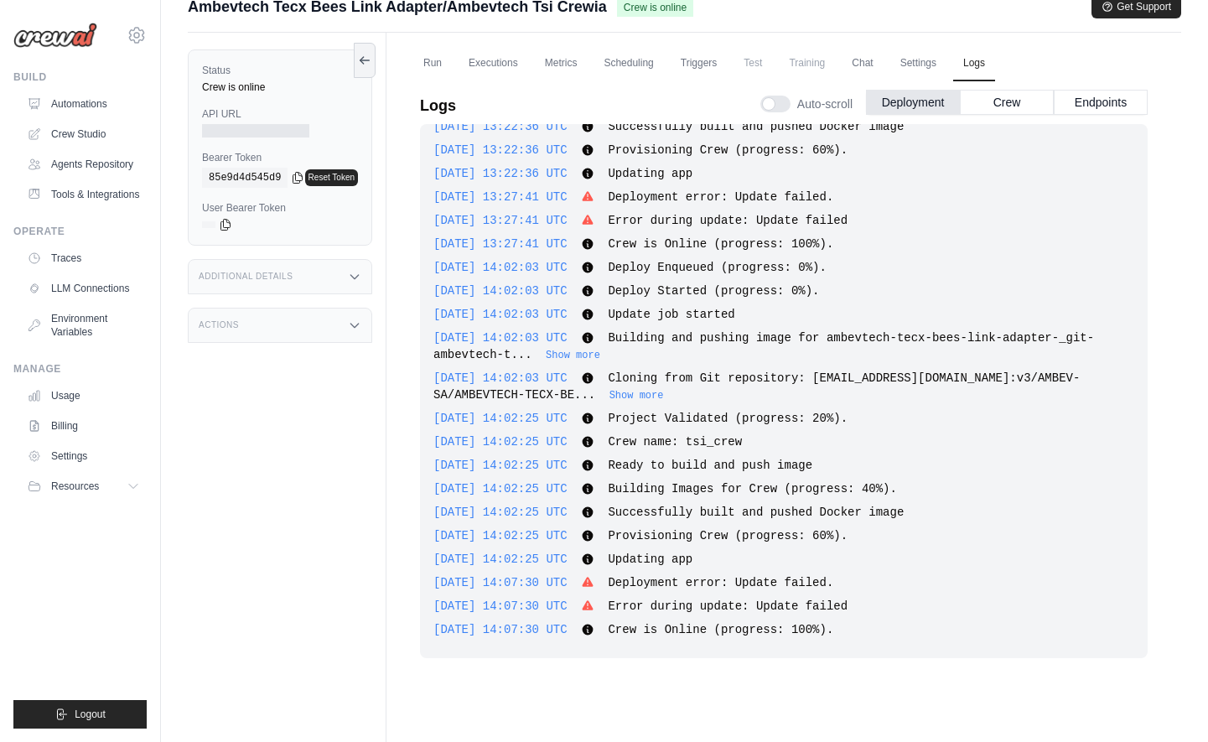
scroll to position [71, 0]
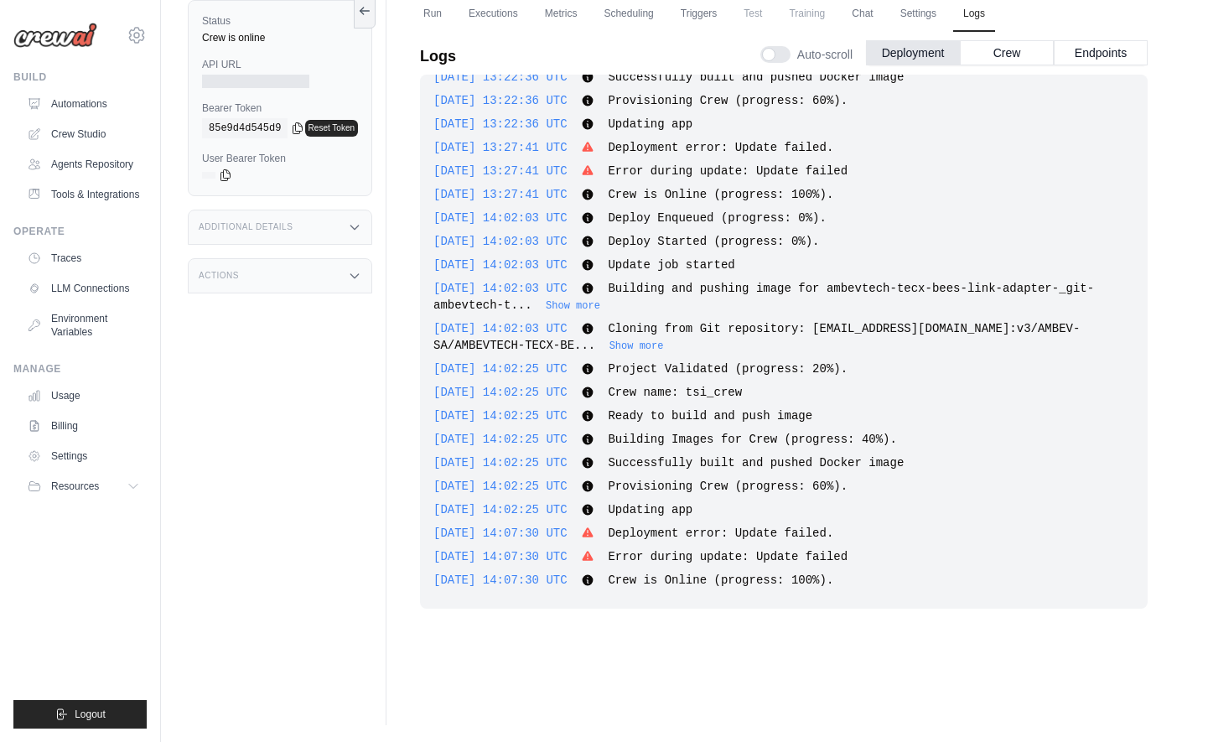
click at [380, 464] on div "Status Crew is online API URL Bearer Token copied 85e9d4d545d9 Reset Token User…" at bounding box center [287, 354] width 199 height 742
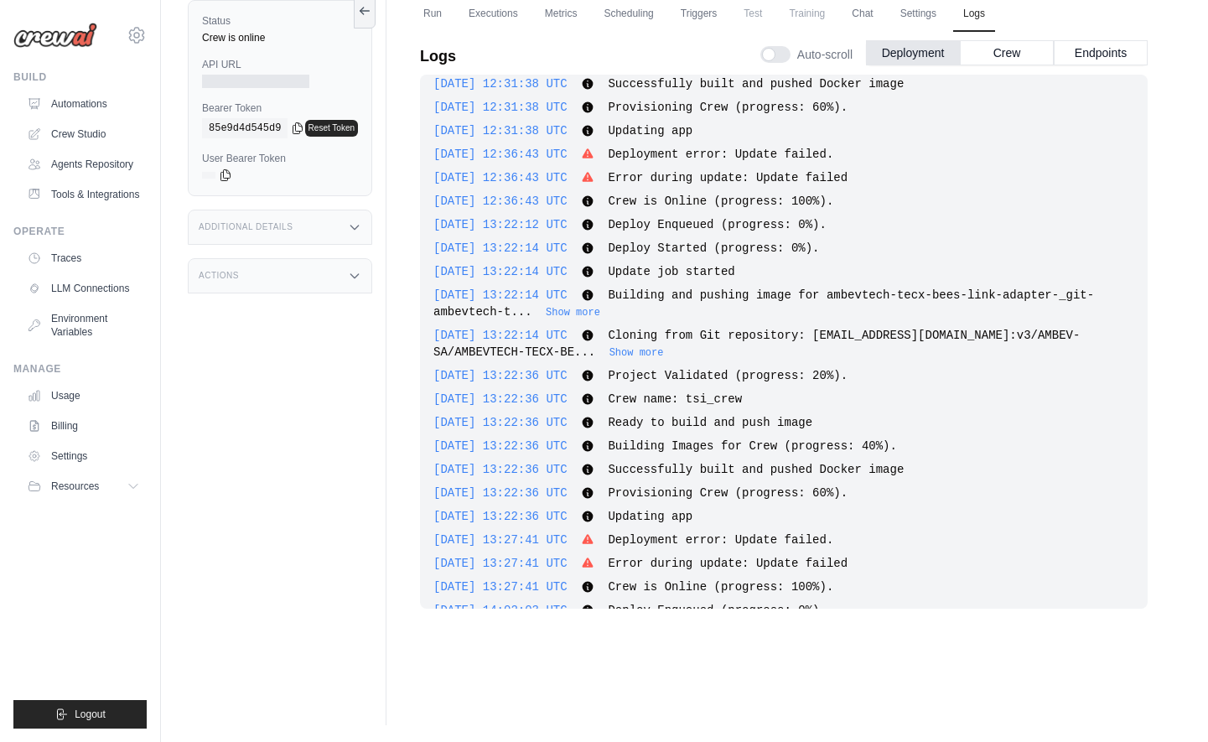
click at [323, 235] on div "Additional Details" at bounding box center [280, 227] width 184 height 35
click at [287, 426] on div "Status Crew is online API URL Bearer Token copied 85e9d4d545d9 Reset Token User…" at bounding box center [287, 354] width 199 height 742
click at [290, 396] on div "Actions" at bounding box center [280, 378] width 184 height 35
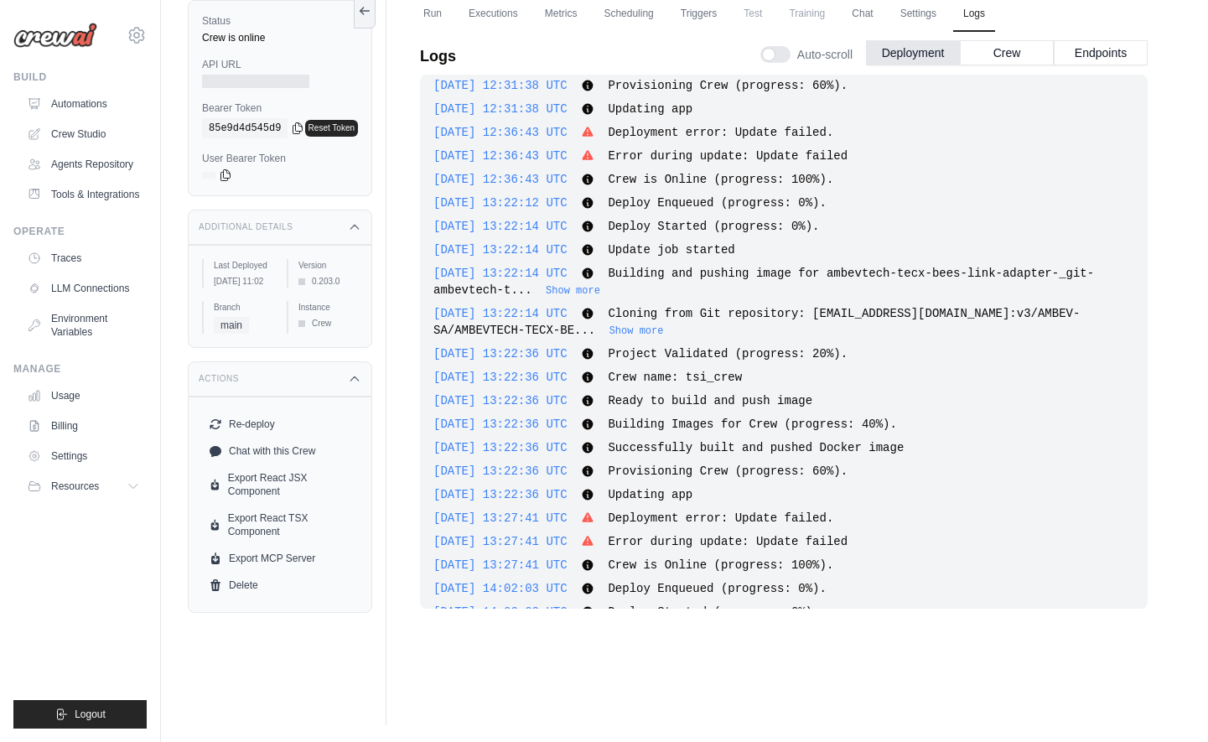
scroll to position [1556, 0]
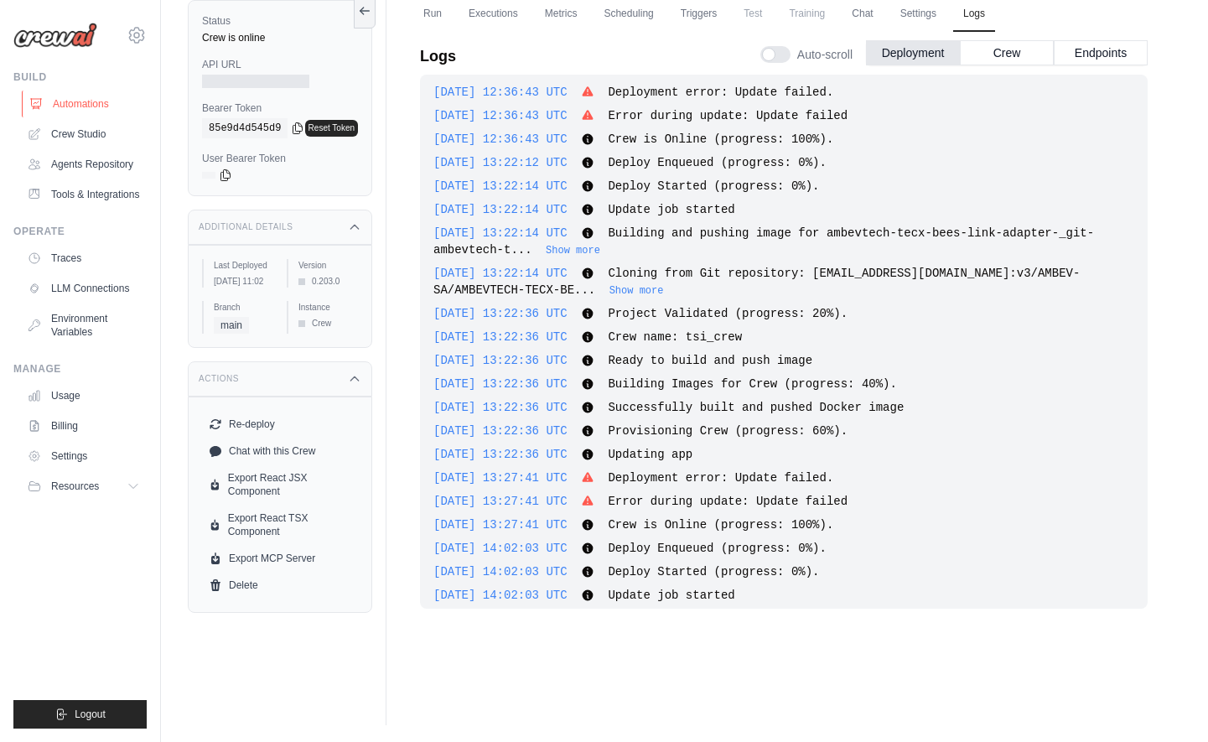
click at [103, 108] on link "Automations" at bounding box center [85, 104] width 127 height 27
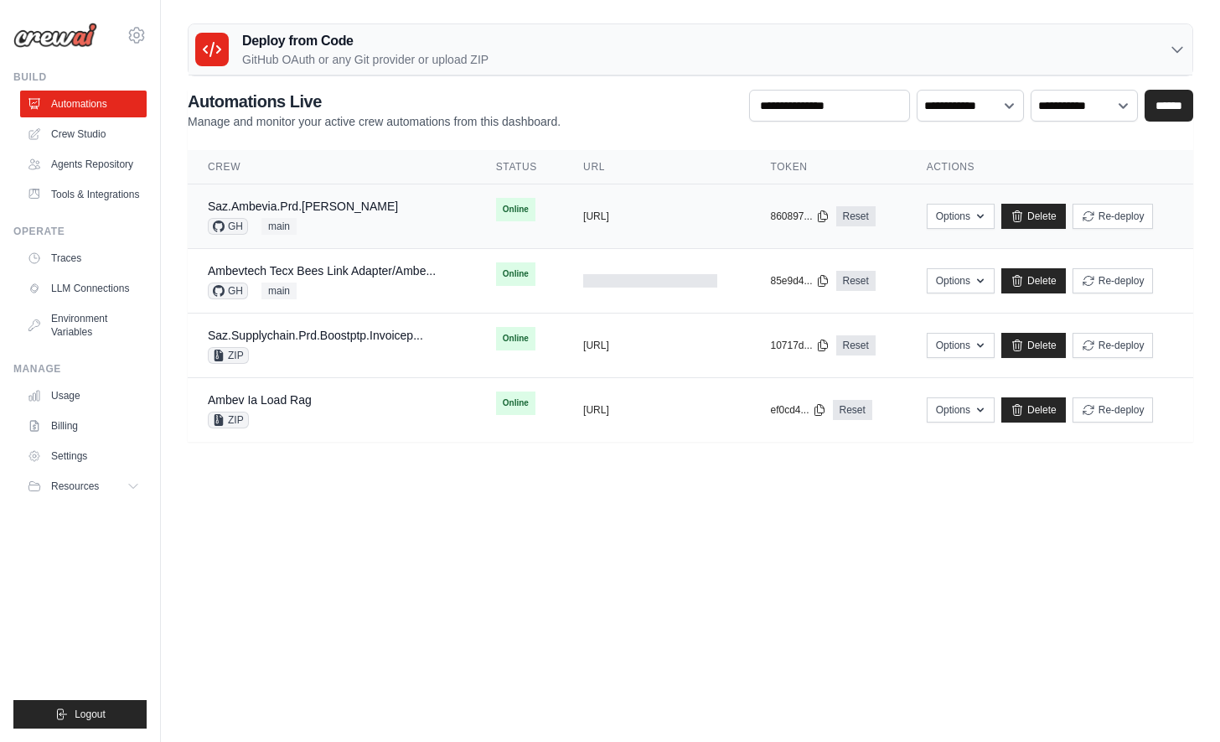
click at [404, 218] on div "Saz.Ambevia.Prd.Aida GH main" at bounding box center [332, 216] width 248 height 37
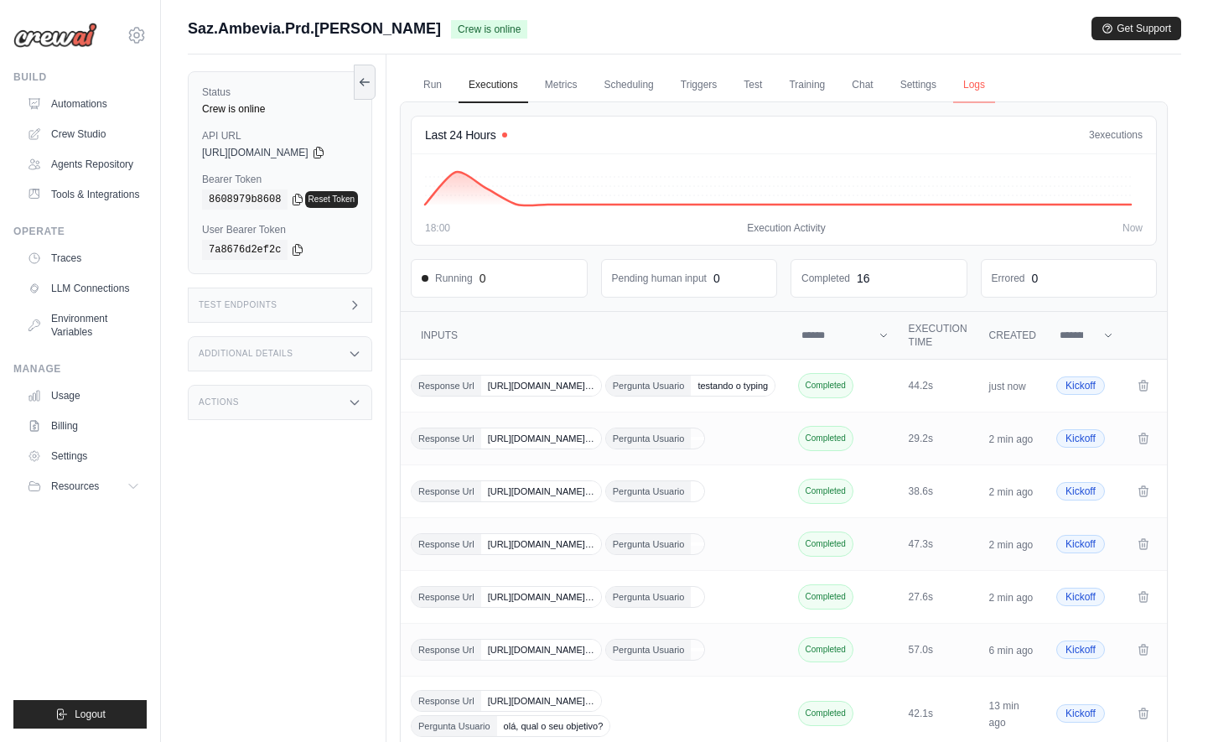
click at [986, 85] on link "Logs" at bounding box center [974, 85] width 42 height 35
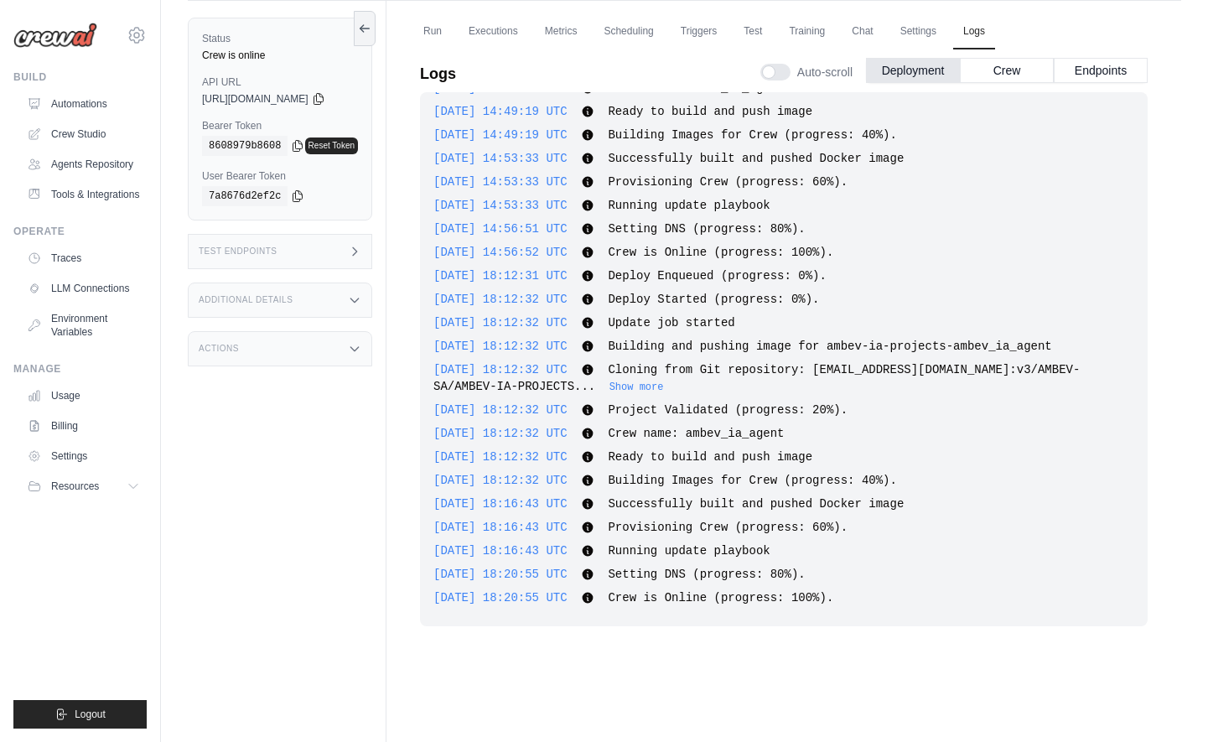
scroll to position [71, 0]
